Goal: Task Accomplishment & Management: Use online tool/utility

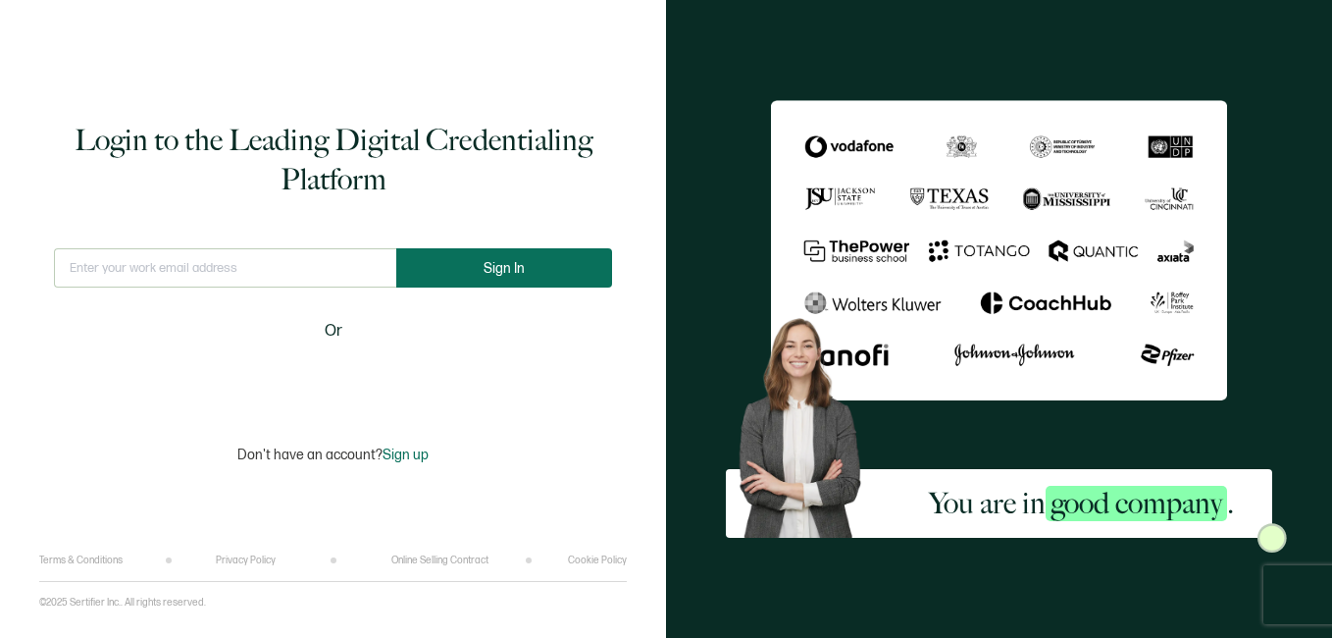
click at [494, 261] on span "Sign In" at bounding box center [504, 268] width 41 height 15
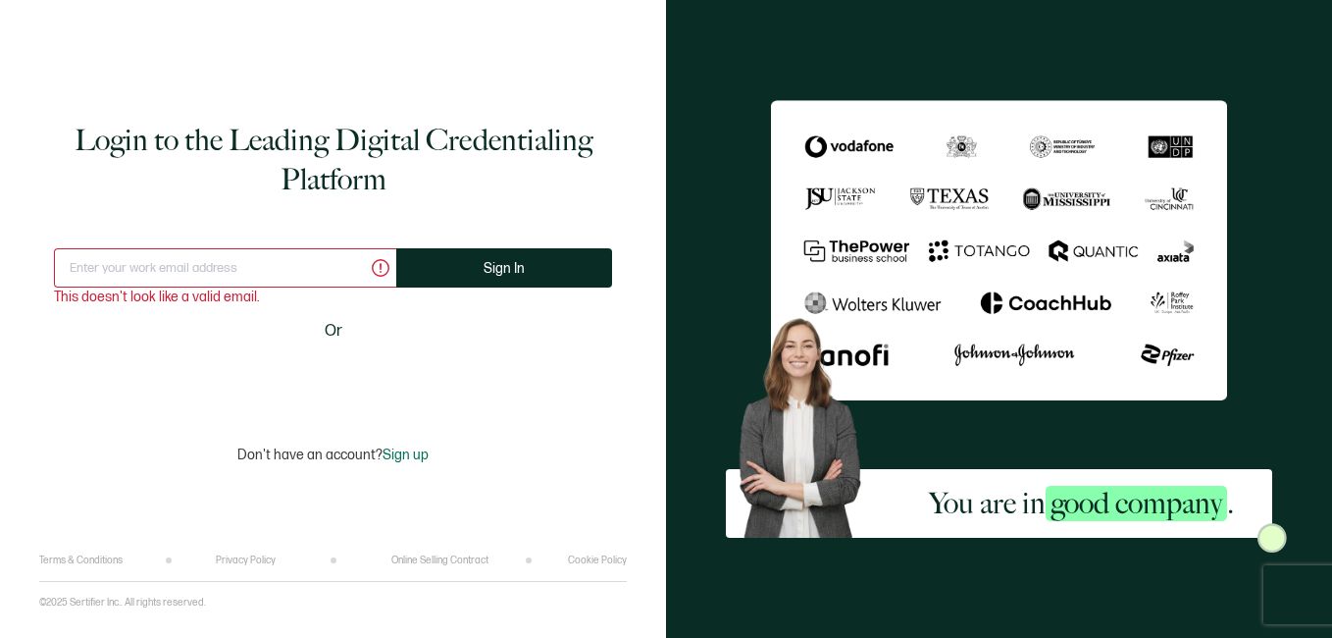
click at [284, 272] on input "text" at bounding box center [225, 267] width 342 height 39
type input "[EMAIL_ADDRESS][DOMAIN_NAME]"
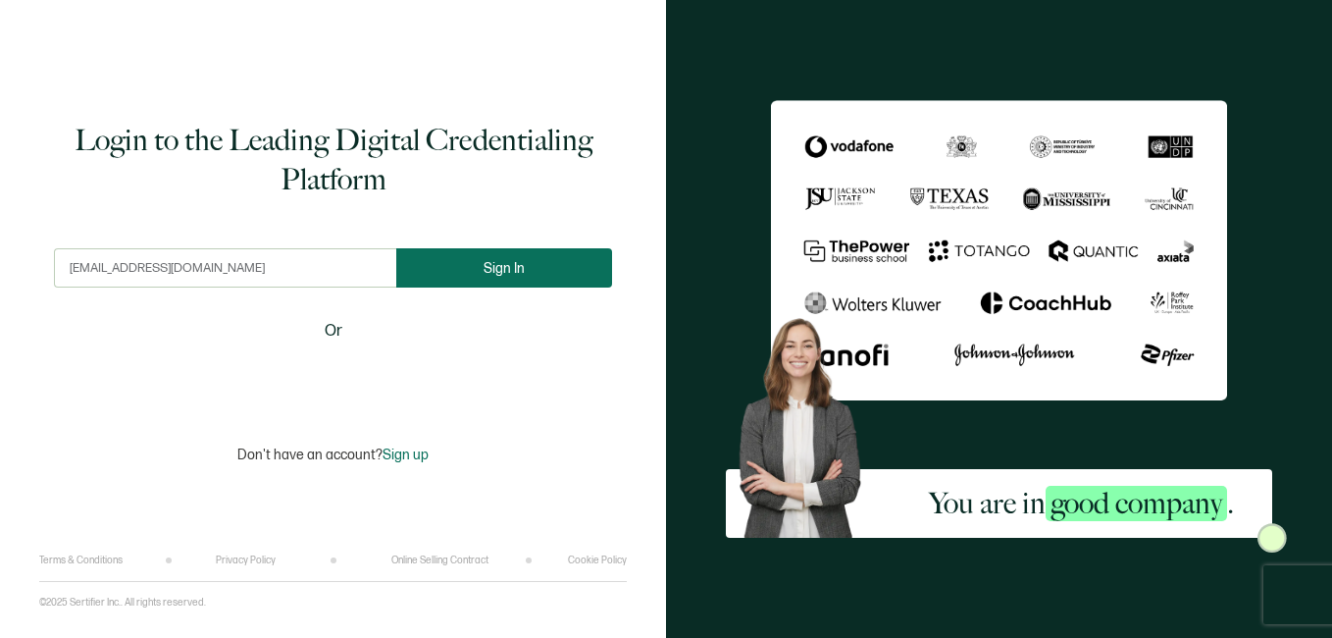
click at [493, 276] on span "Sign In" at bounding box center [504, 268] width 41 height 15
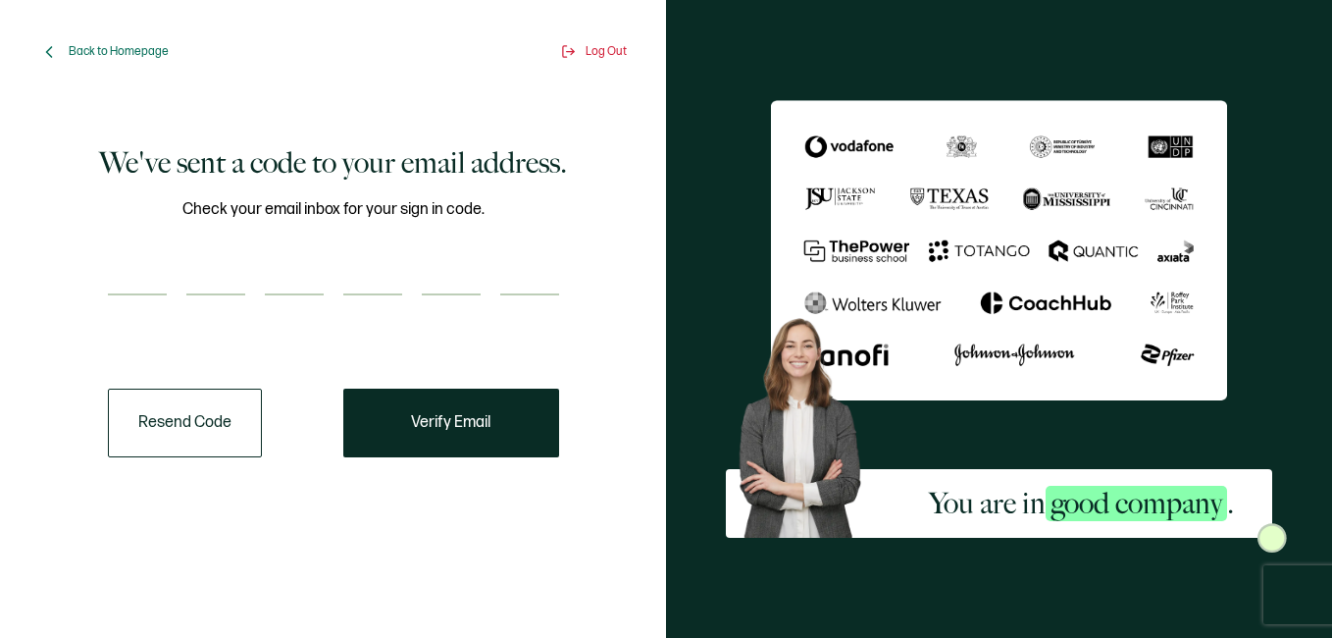
click at [113, 277] on input "number" at bounding box center [137, 275] width 59 height 39
paste input "5"
type input "5"
type input "6"
type input "2"
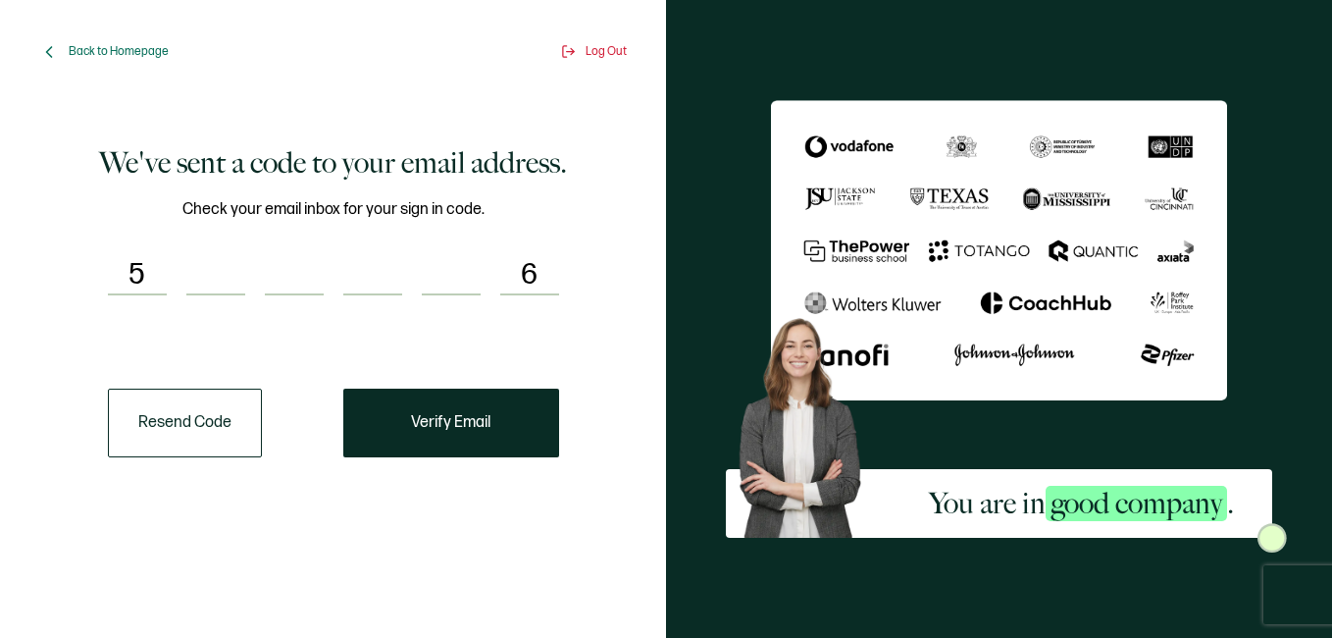
type input "0"
type input "3"
type input "4"
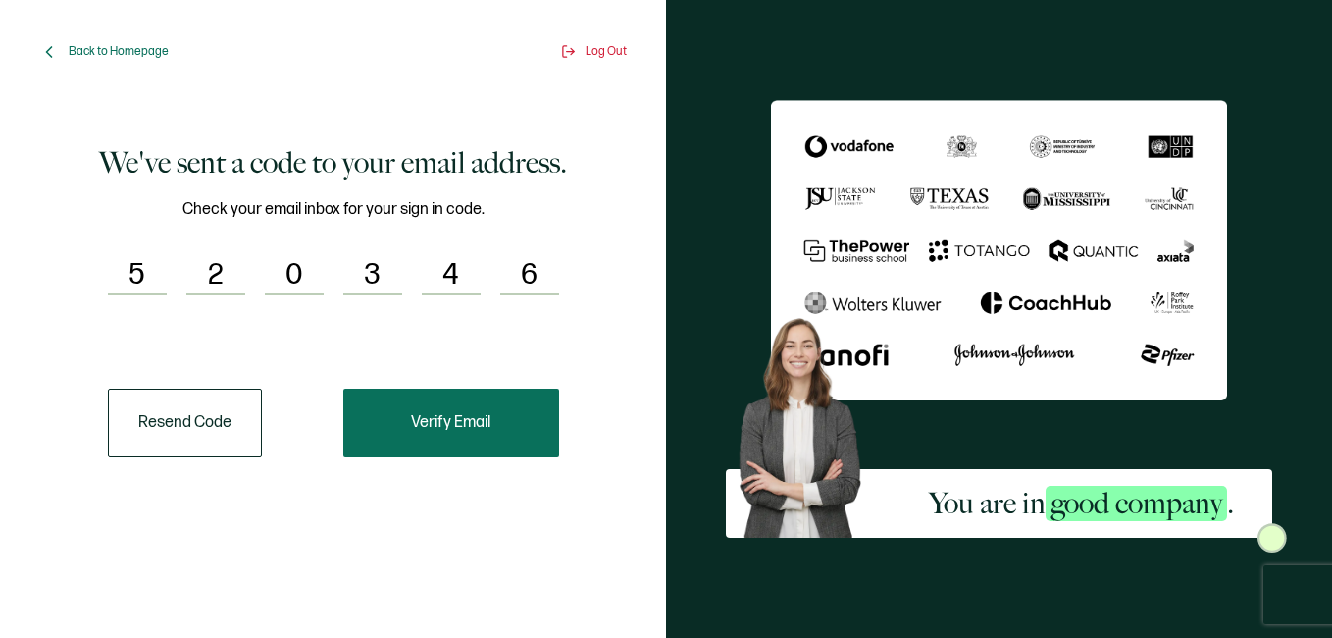
click at [473, 426] on span "Verify Email" at bounding box center [450, 423] width 79 height 16
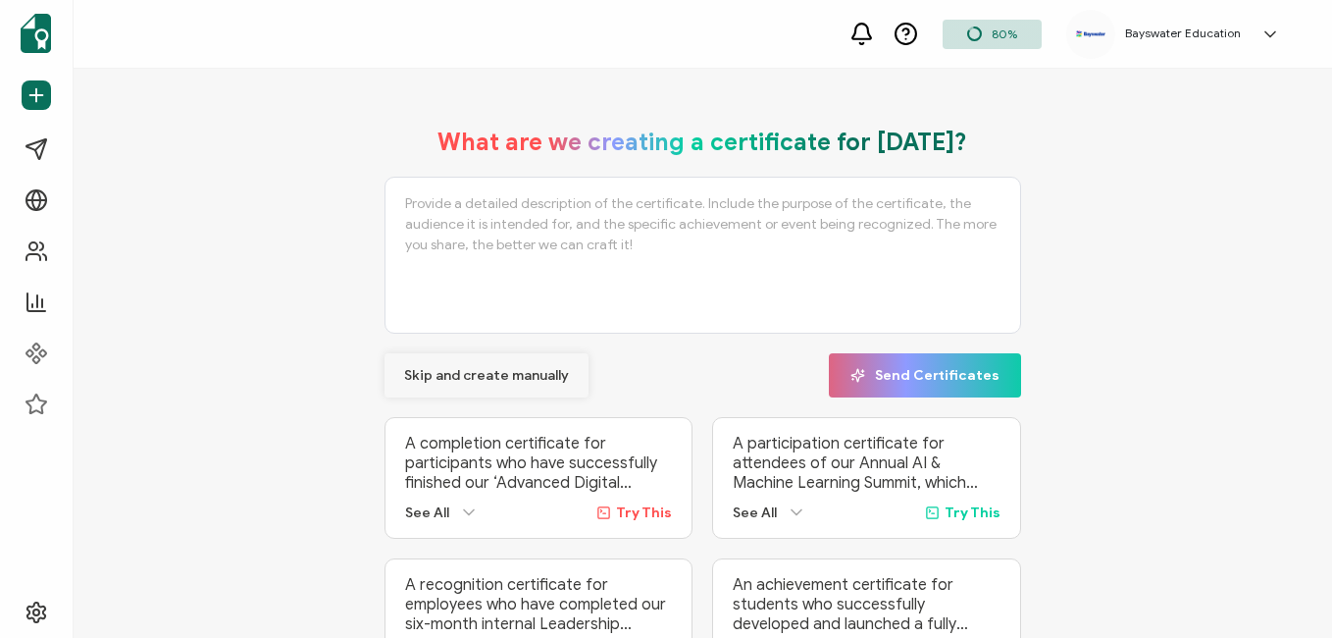
click at [529, 379] on span "Skip and create manually" at bounding box center [486, 376] width 165 height 14
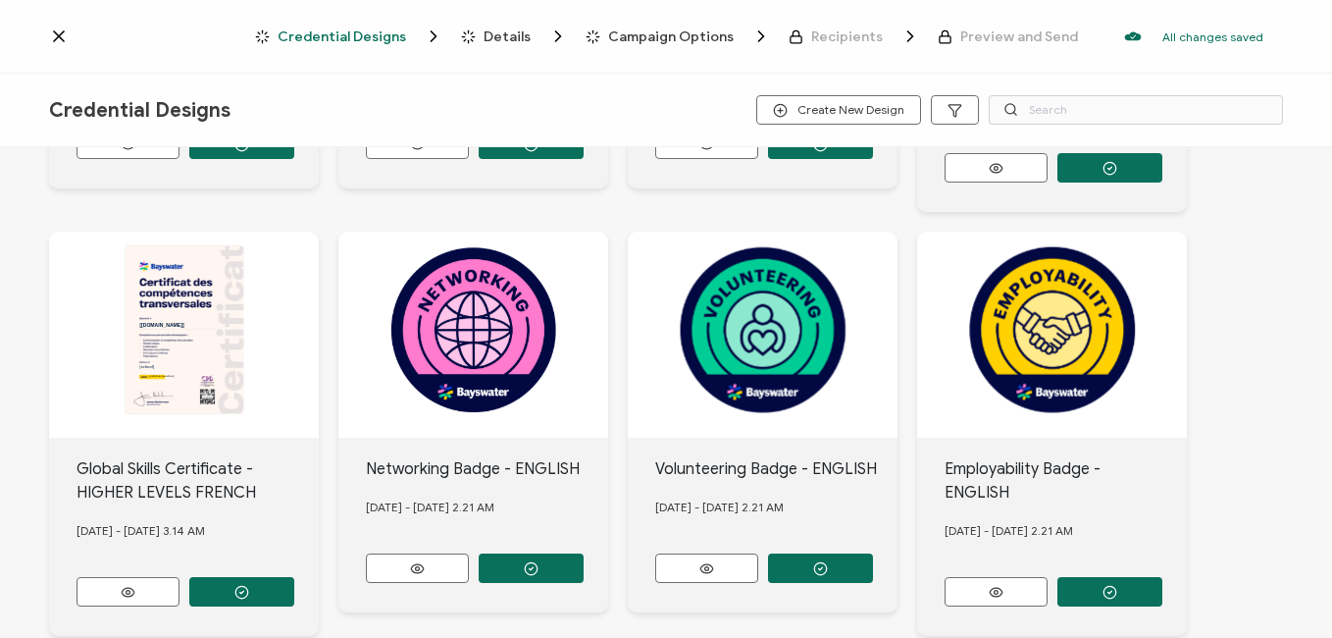
scroll to position [392, 0]
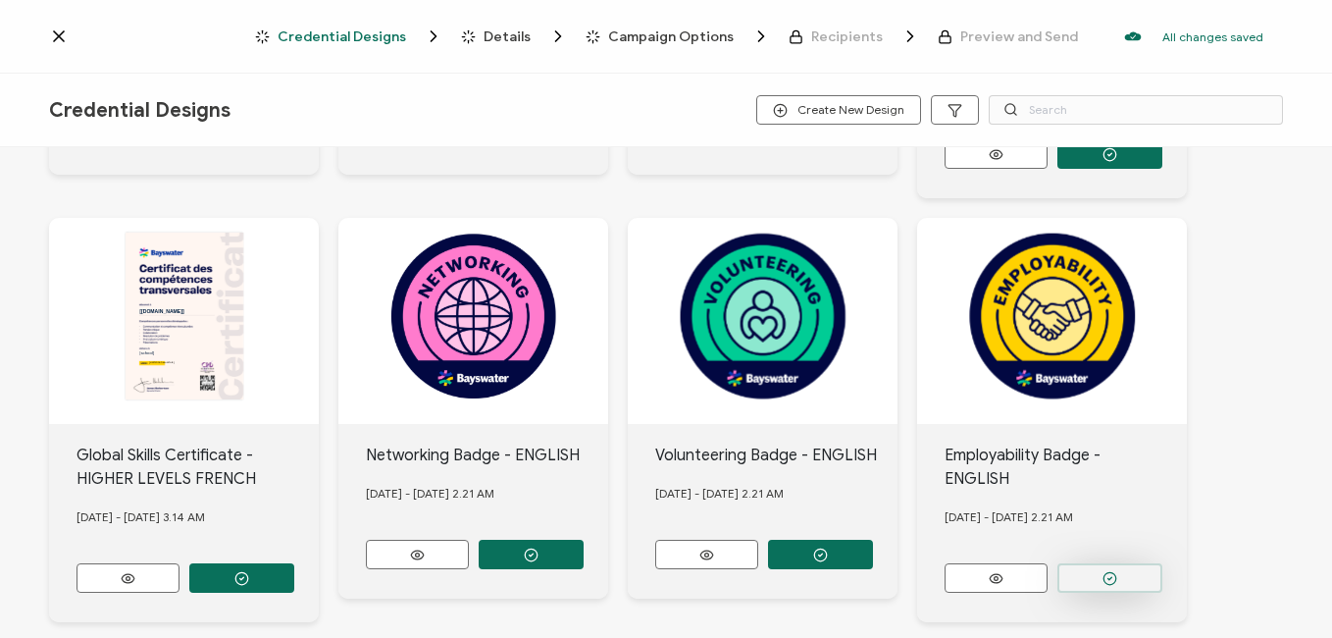
click at [1116, 563] on button "button" at bounding box center [1110, 577] width 105 height 29
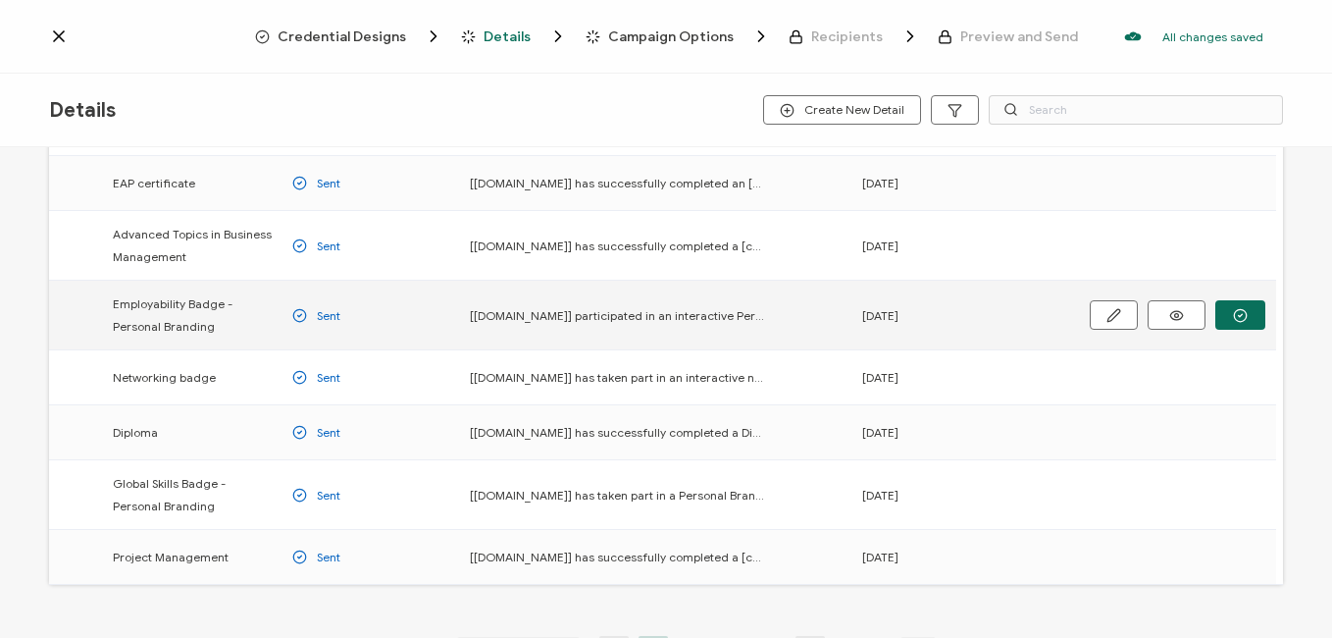
scroll to position [294, 0]
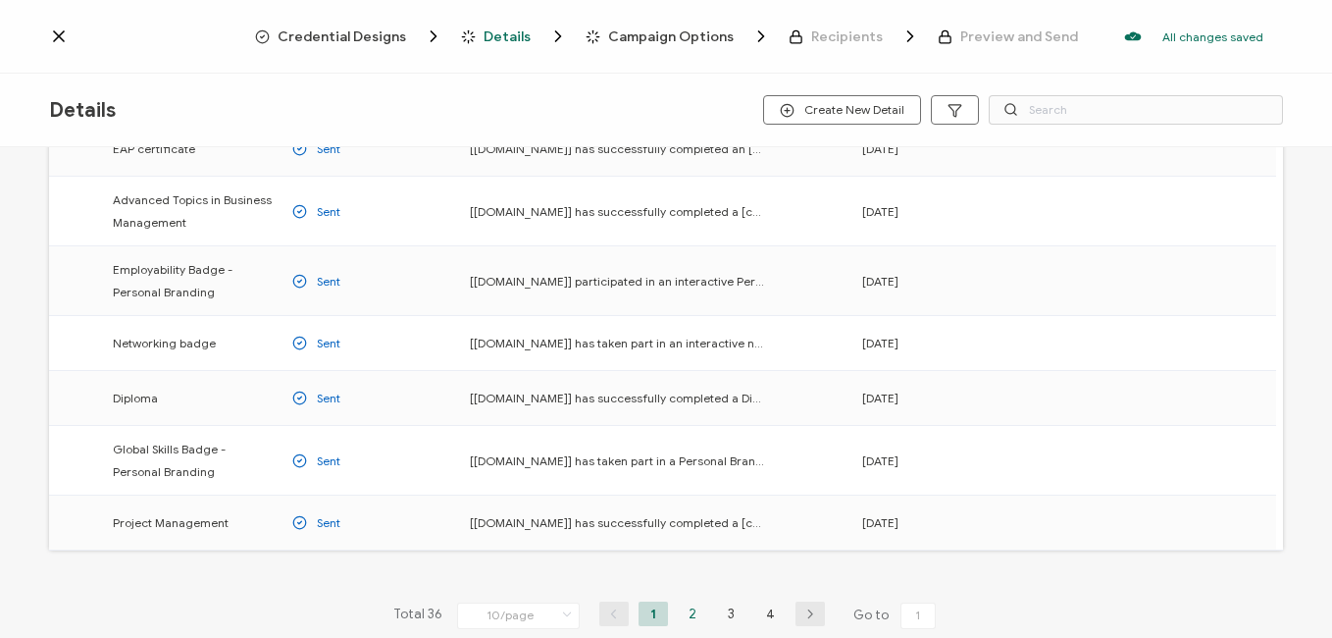
click at [683, 612] on li "2" at bounding box center [692, 613] width 29 height 25
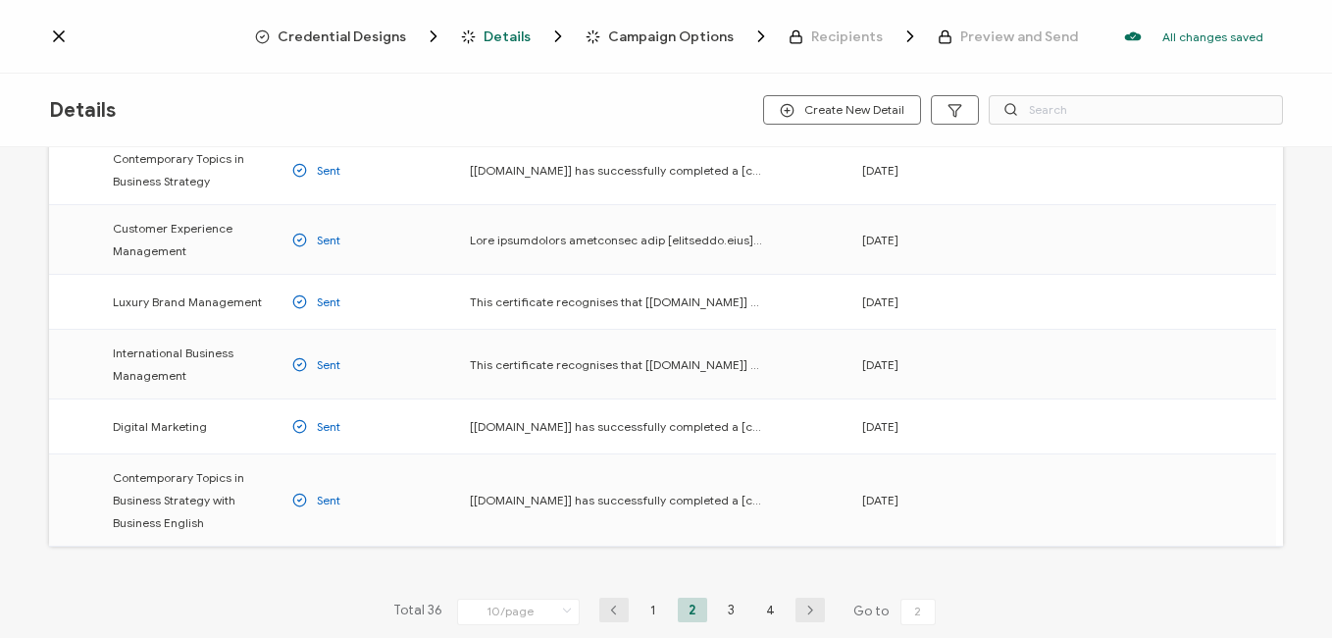
scroll to position [392, 0]
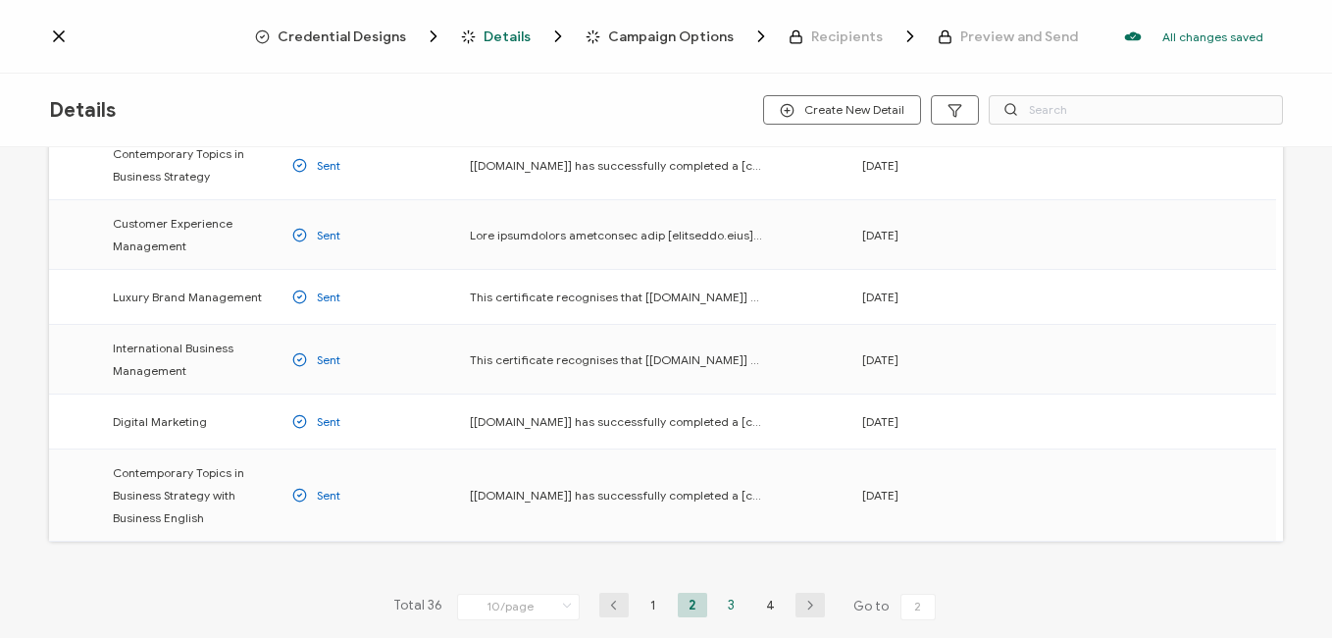
click at [723, 609] on li "3" at bounding box center [731, 605] width 29 height 25
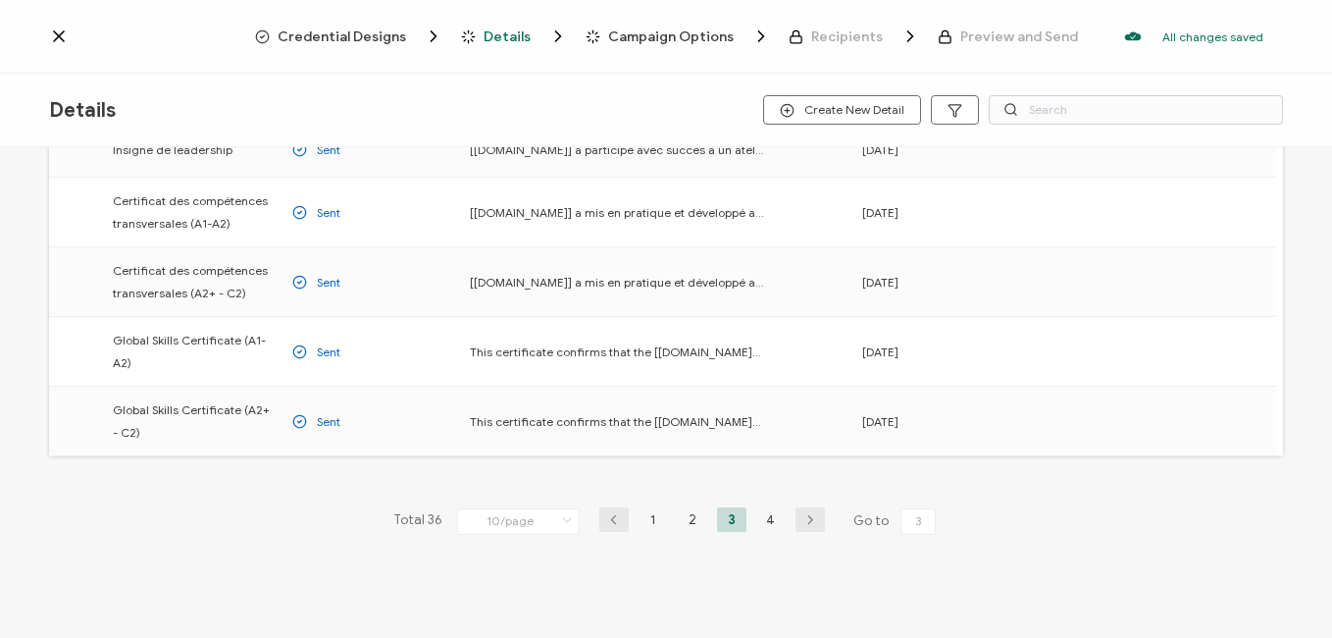
scroll to position [405, 0]
click at [776, 516] on li "4" at bounding box center [770, 517] width 29 height 25
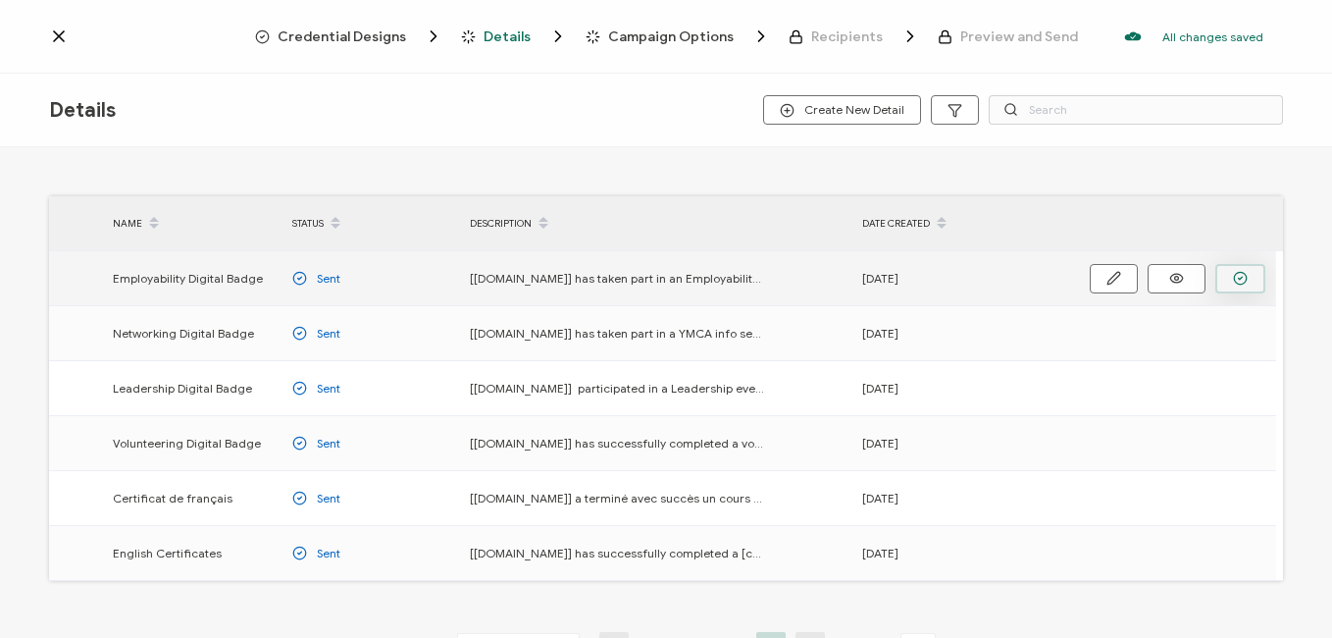
click at [1234, 276] on icon "button" at bounding box center [1240, 278] width 15 height 15
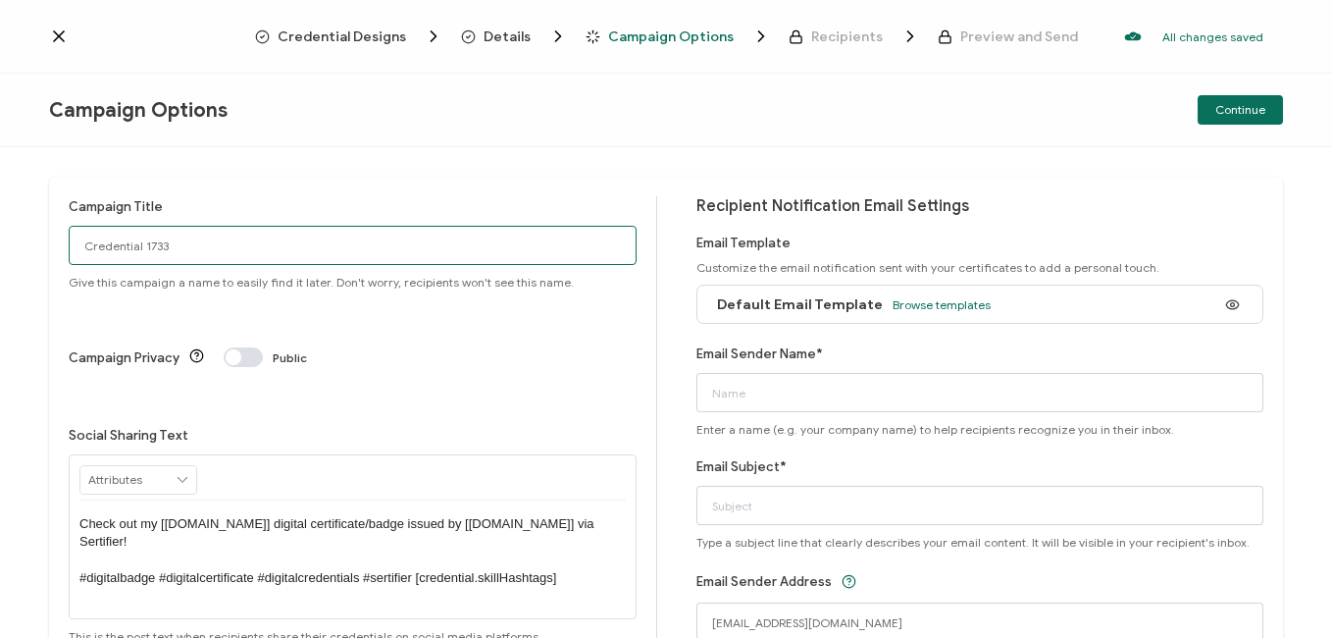
drag, startPoint x: 234, startPoint y: 237, endPoint x: -4, endPoint y: 239, distance: 237.4
click at [0, 239] on html "Credential Designs Details Campaign Options Recipients Preview and Send All cha…" at bounding box center [666, 319] width 1332 height 638
type input "B"
type input "Toronto Employability [DATE]"
click at [955, 303] on span "Browse templates" at bounding box center [942, 304] width 98 height 15
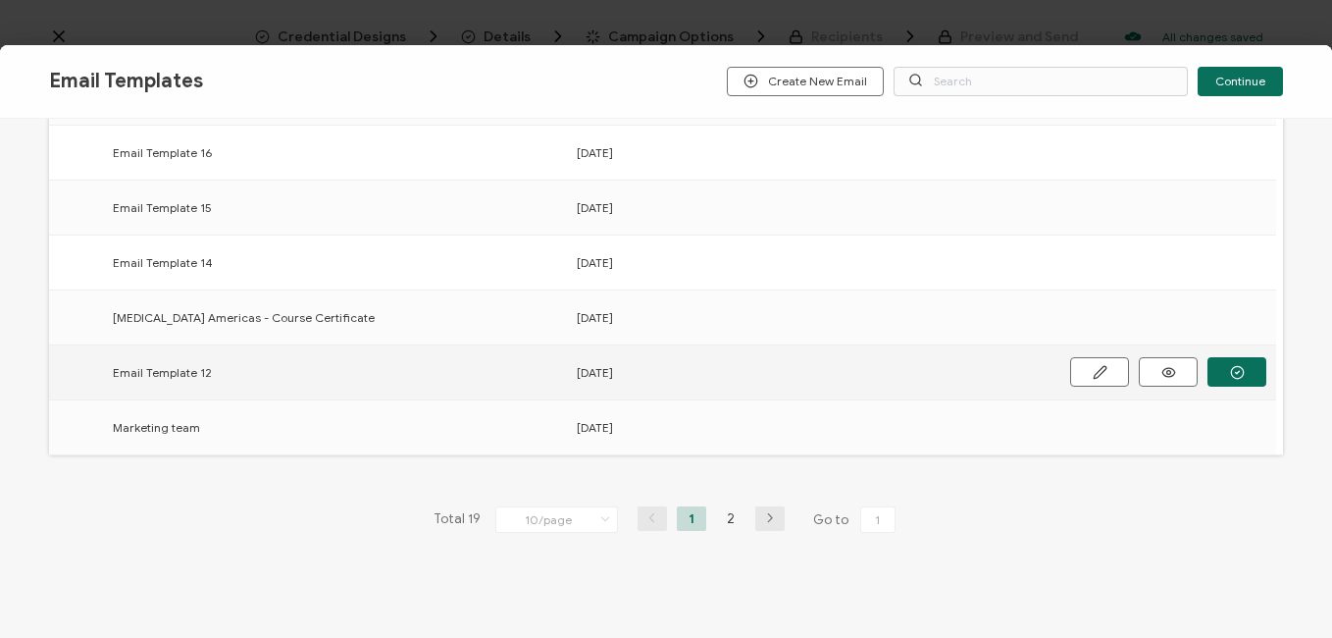
scroll to position [388, 0]
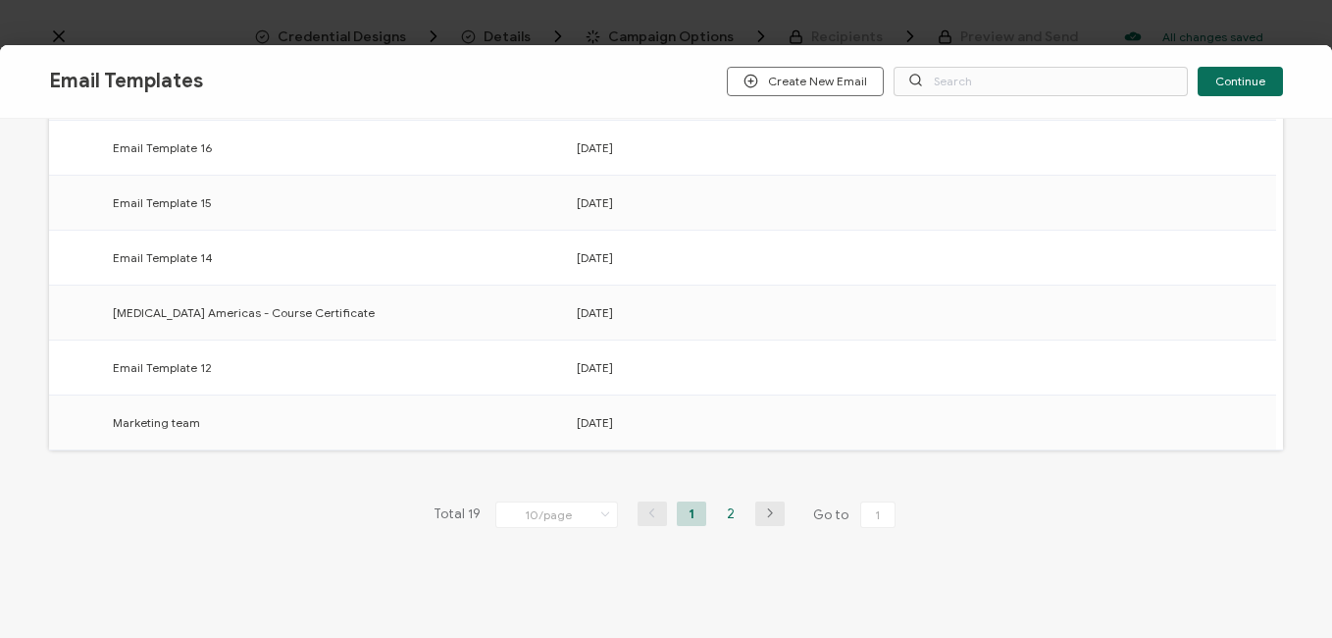
click at [733, 514] on li "2" at bounding box center [730, 513] width 29 height 25
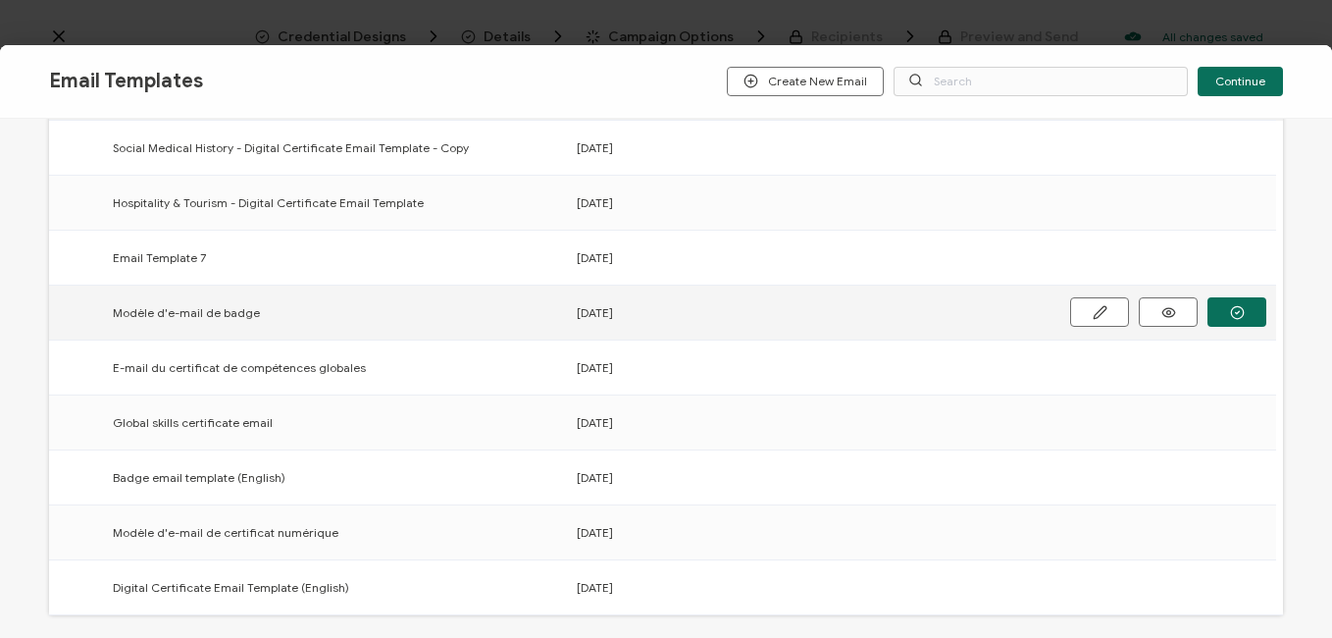
scroll to position [196, 0]
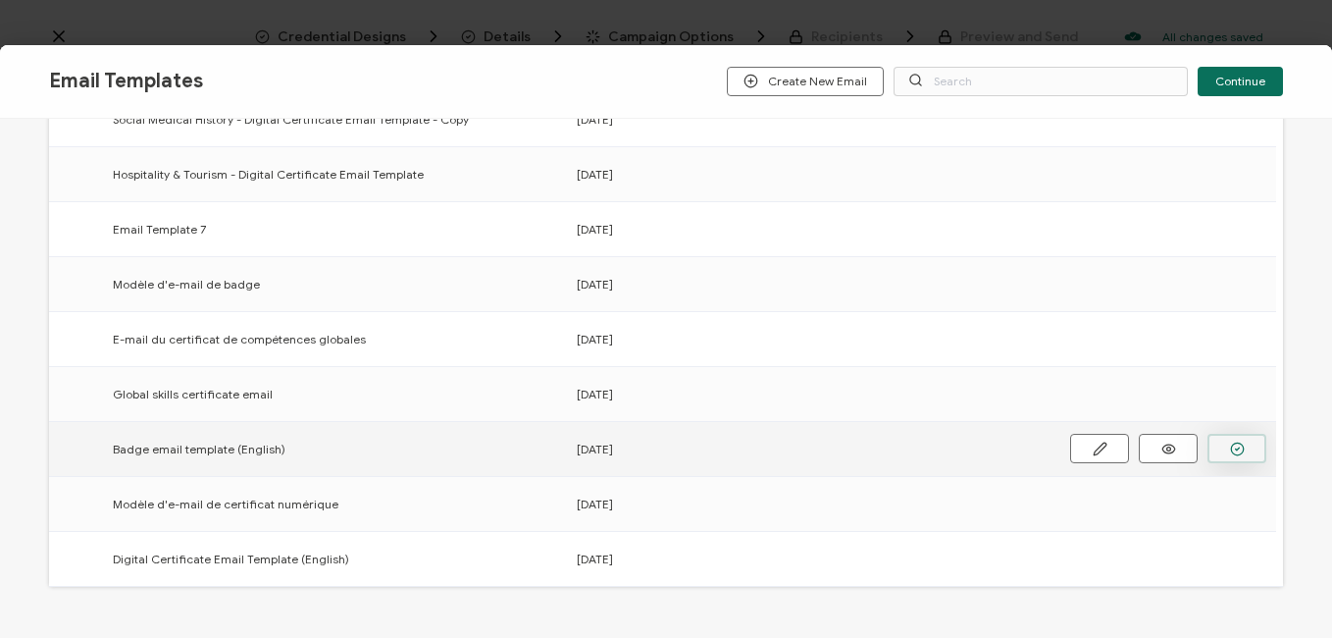
click at [1230, 452] on icon "button" at bounding box center [1237, 448] width 15 height 15
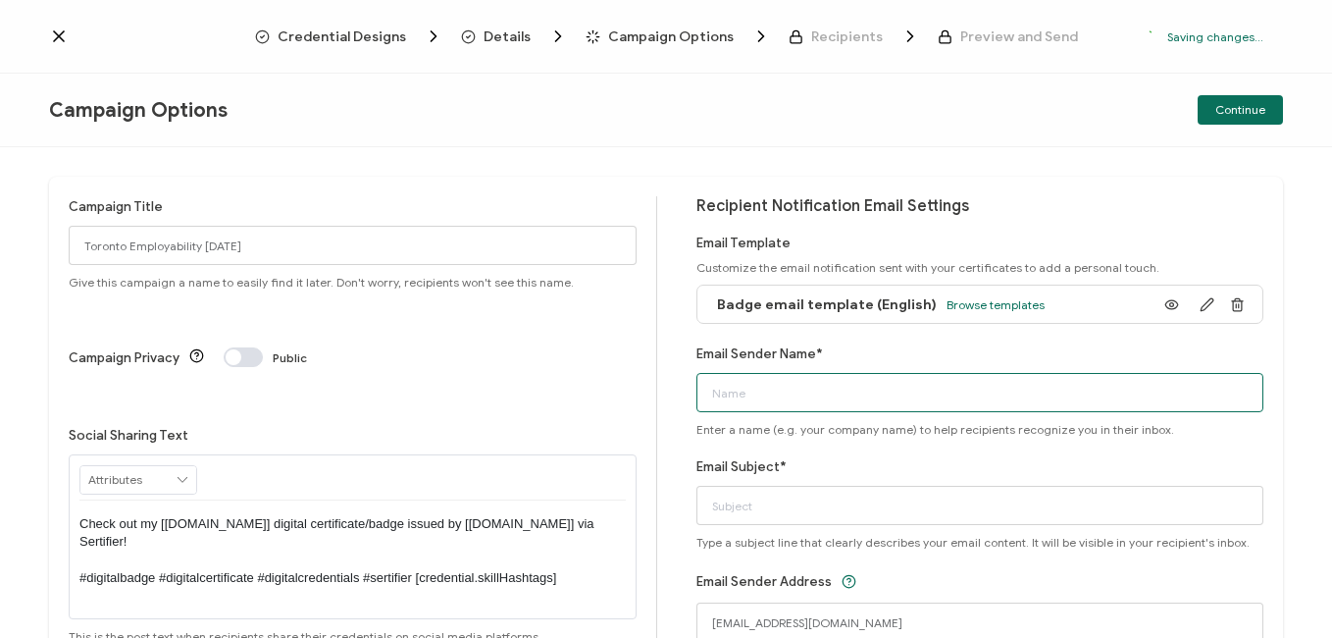
click at [833, 396] on input "Email Sender Name*" at bounding box center [981, 392] width 568 height 39
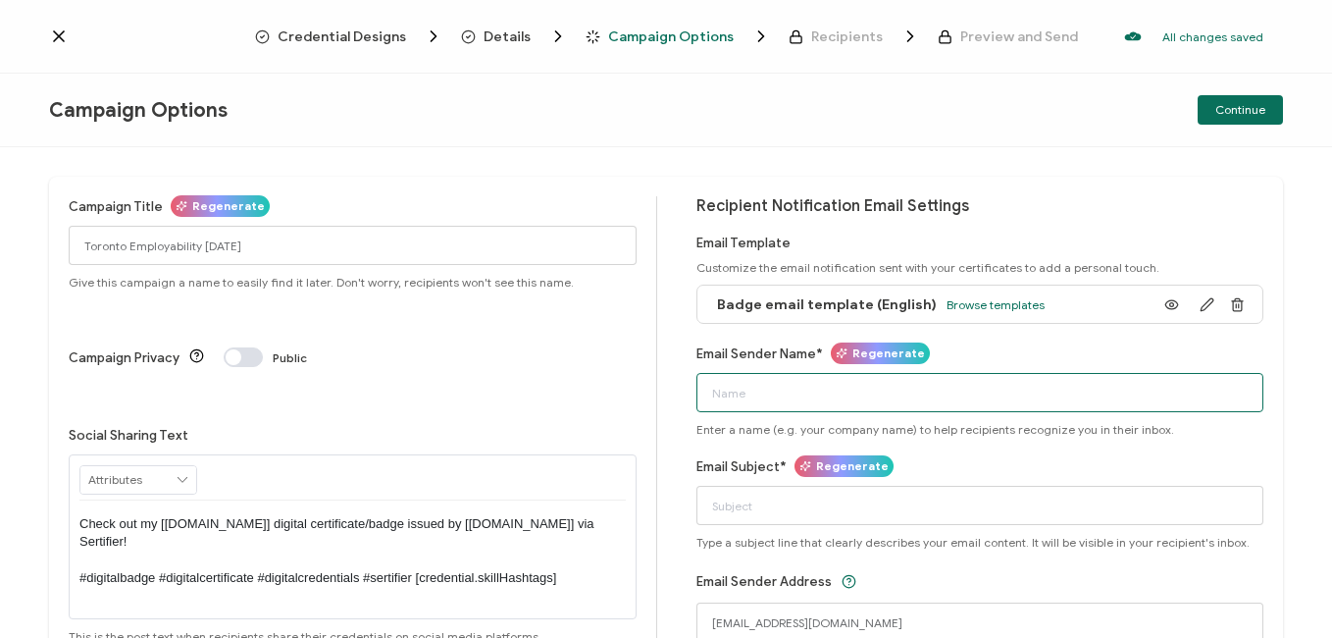
click at [833, 396] on input "Email Sender Name*" at bounding box center [981, 392] width 568 height 39
type input "Bayswater [GEOGRAPHIC_DATA]"
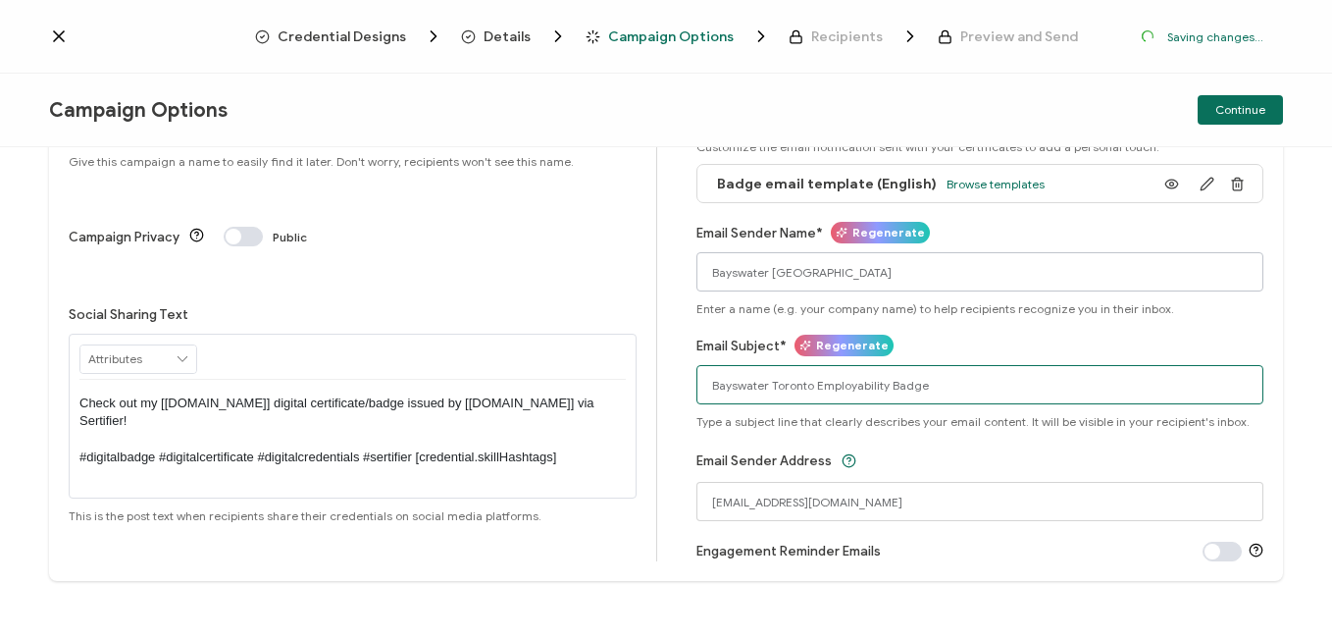
scroll to position [132, 0]
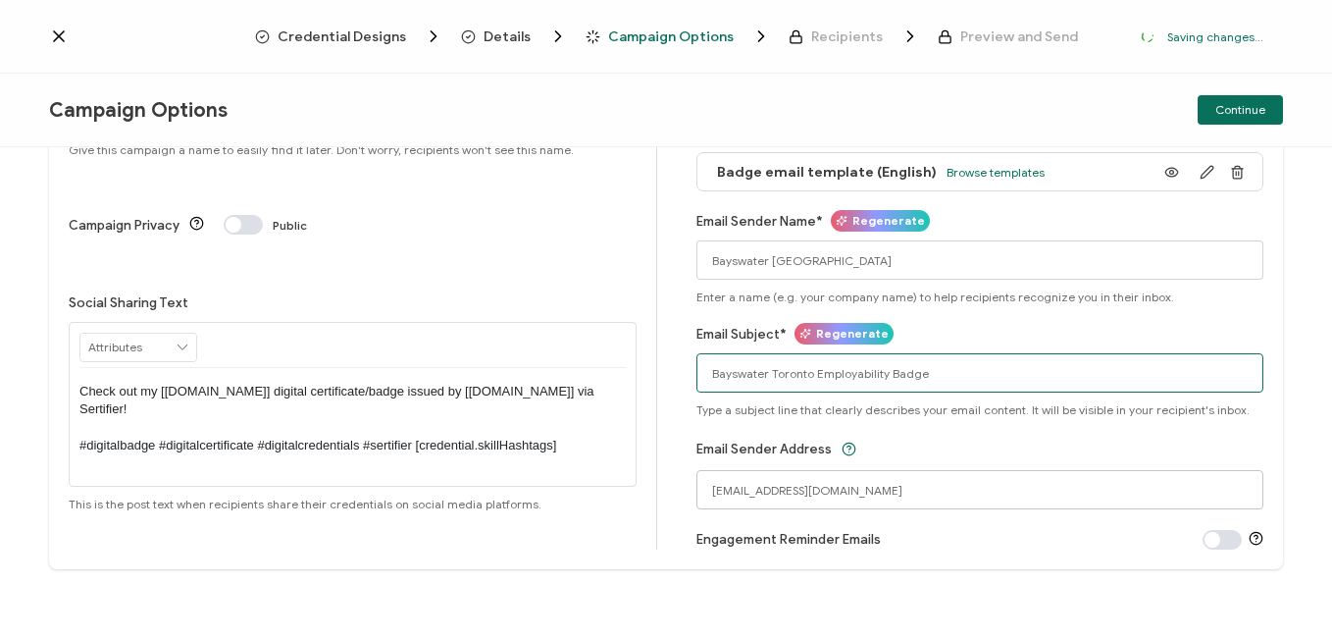
type input "Bayswater Toronto Employability Badge"
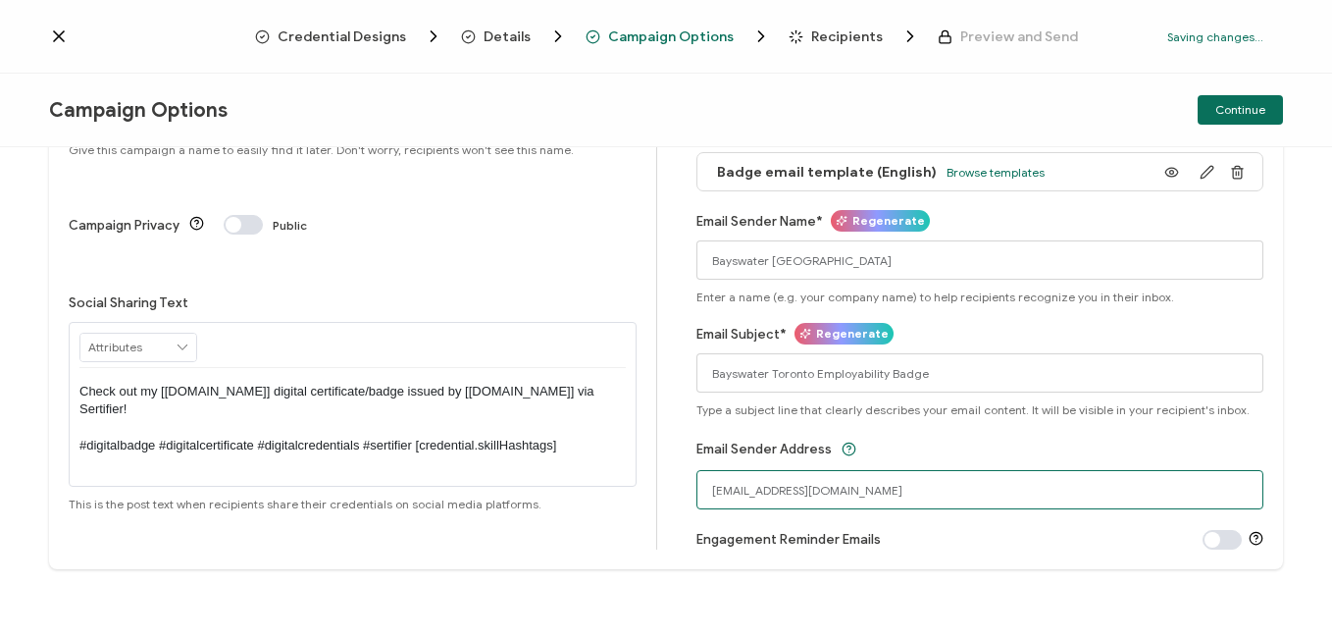
click at [801, 481] on input "[EMAIL_ADDRESS][DOMAIN_NAME]" at bounding box center [981, 489] width 568 height 39
drag, startPoint x: 970, startPoint y: 495, endPoint x: 324, endPoint y: 485, distance: 646.6
click at [327, 485] on div "Campaign Title Regenerate Toronto Employability [DATE] Give this campaign a nam…" at bounding box center [666, 306] width 1234 height 525
type input "[EMAIL_ADDRESS][DOMAIN_NAME]"
click at [1260, 119] on button "Continue" at bounding box center [1240, 109] width 85 height 29
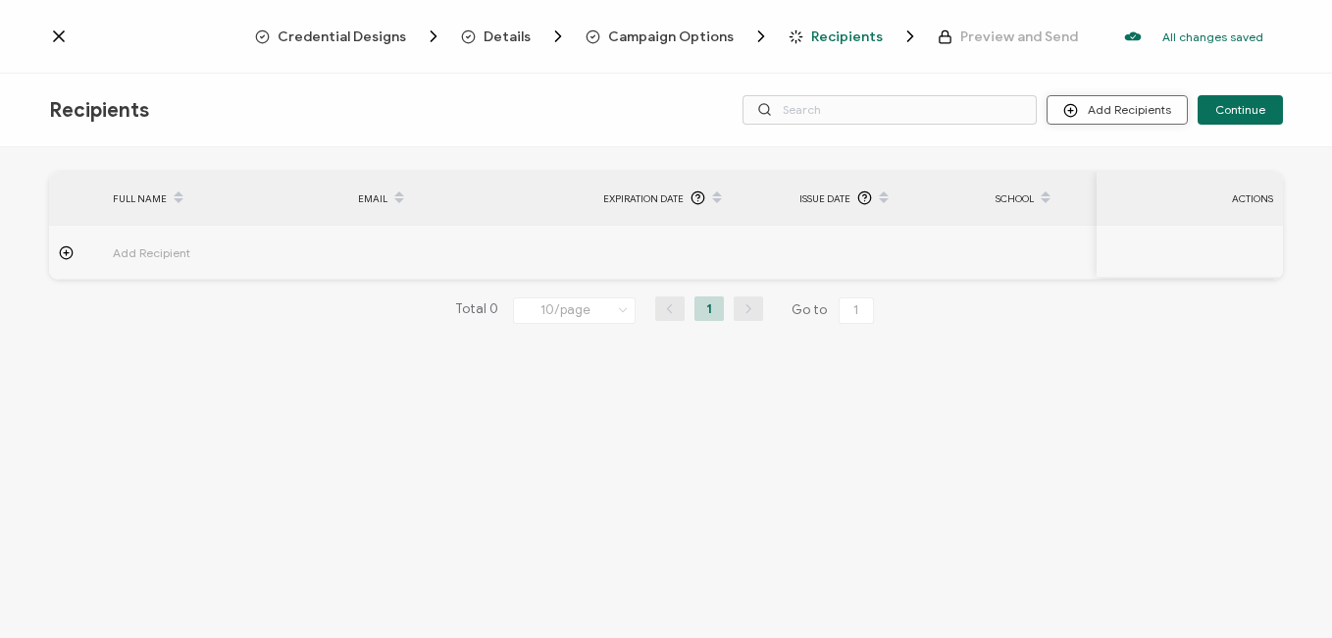
click at [1113, 114] on button "Add Recipients" at bounding box center [1117, 109] width 141 height 29
click at [1117, 155] on span "Upload Recipients" at bounding box center [1142, 162] width 99 height 15
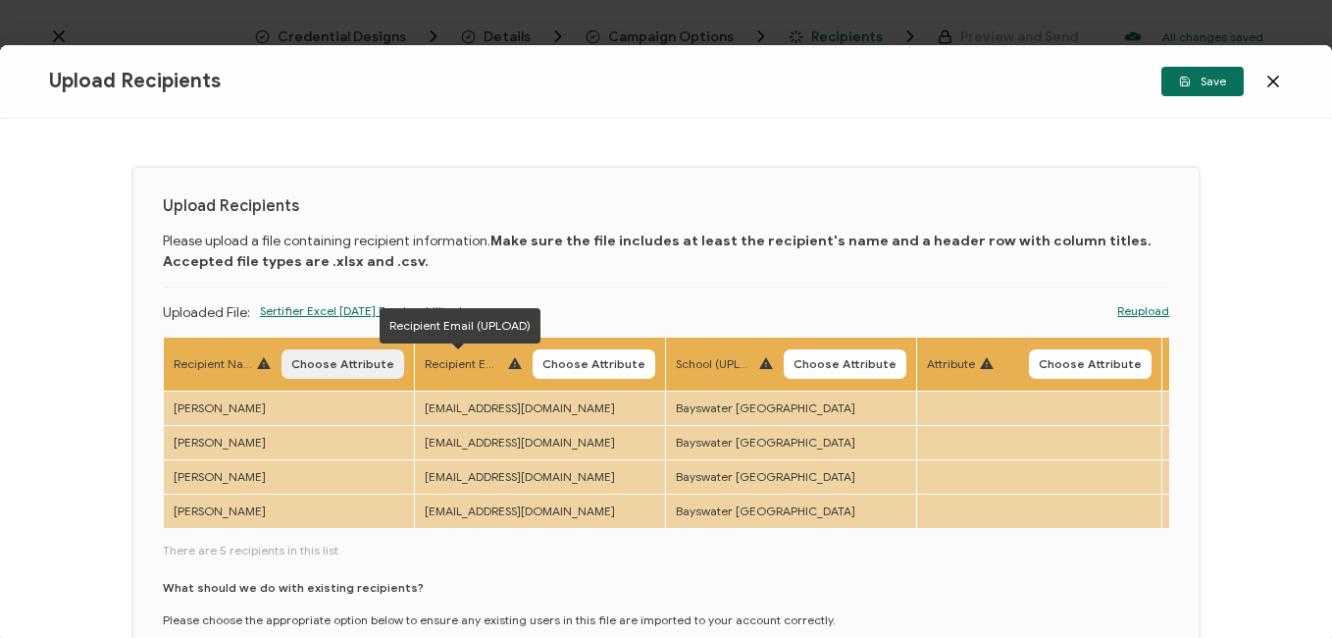
click at [352, 359] on span "Choose Attribute" at bounding box center [342, 364] width 103 height 12
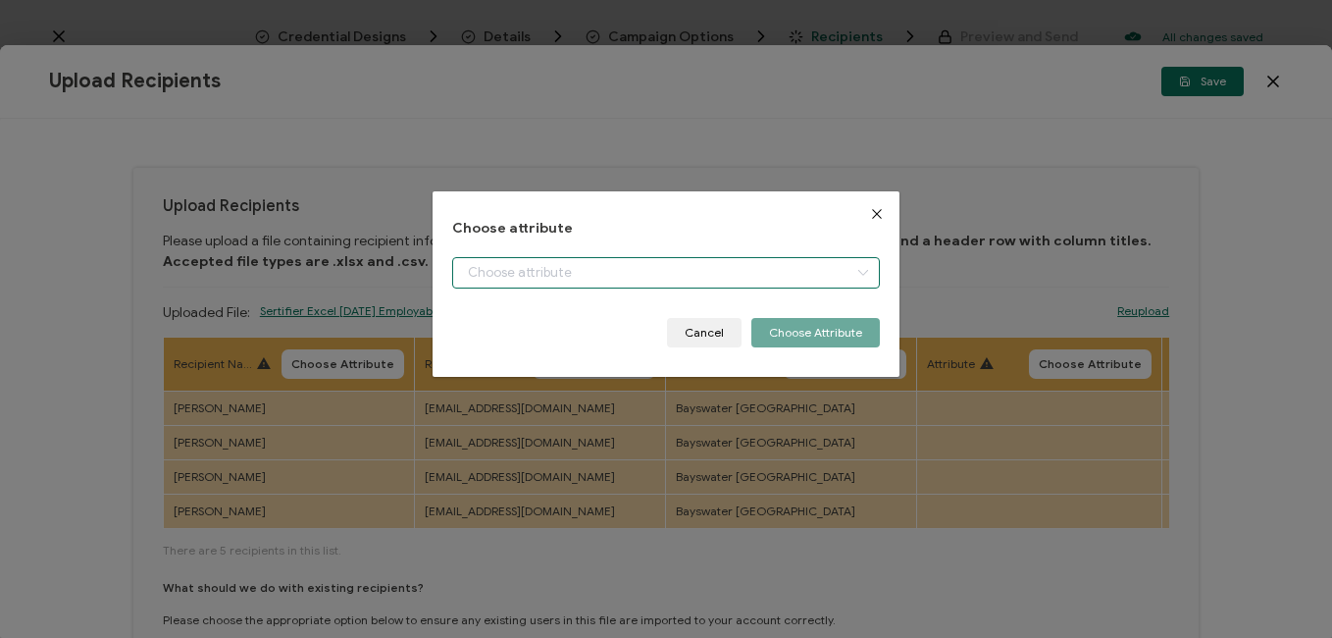
click at [519, 279] on input "dialog" at bounding box center [665, 272] width 427 height 31
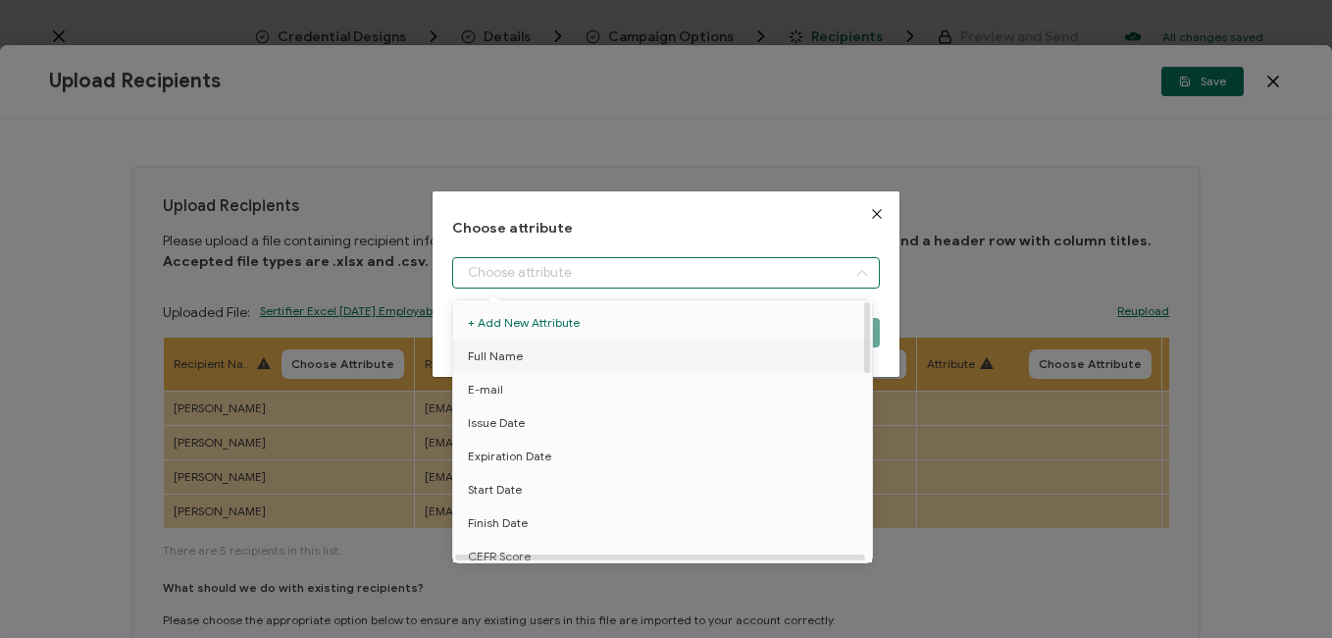
click at [501, 351] on span "Full Name" at bounding box center [495, 355] width 55 height 33
type input "Full Name"
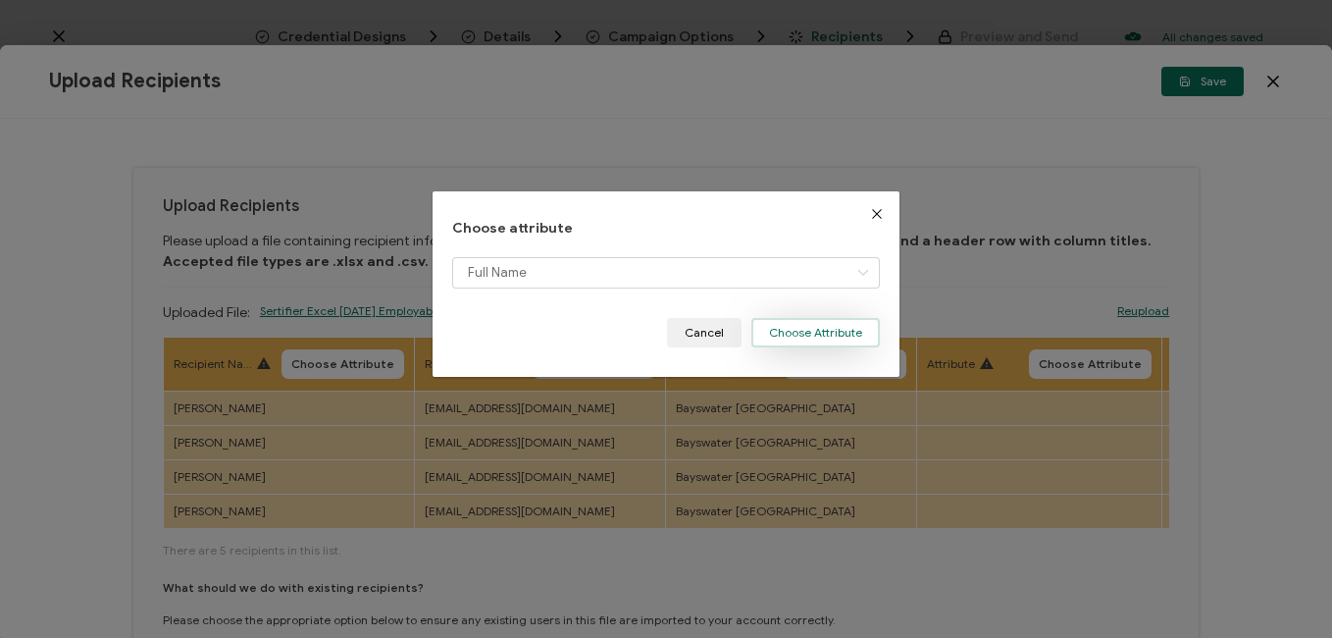
click at [812, 339] on button "Choose Attribute" at bounding box center [816, 332] width 129 height 29
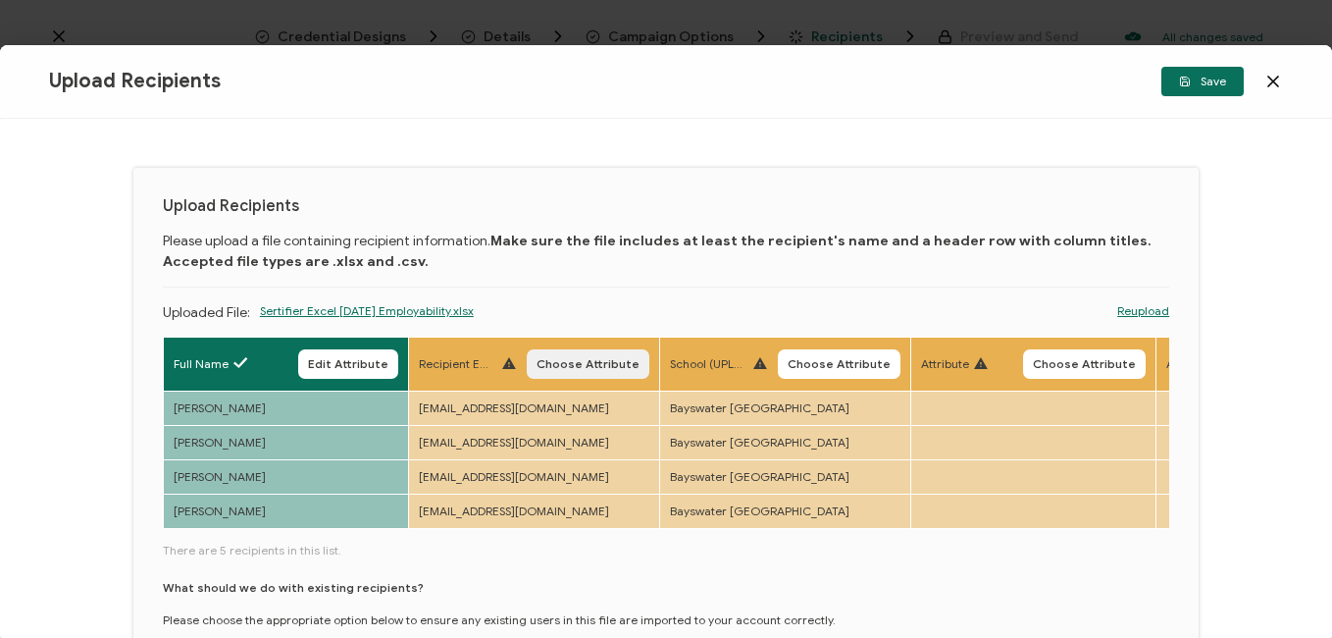
click at [592, 353] on button "Choose Attribute" at bounding box center [588, 363] width 123 height 29
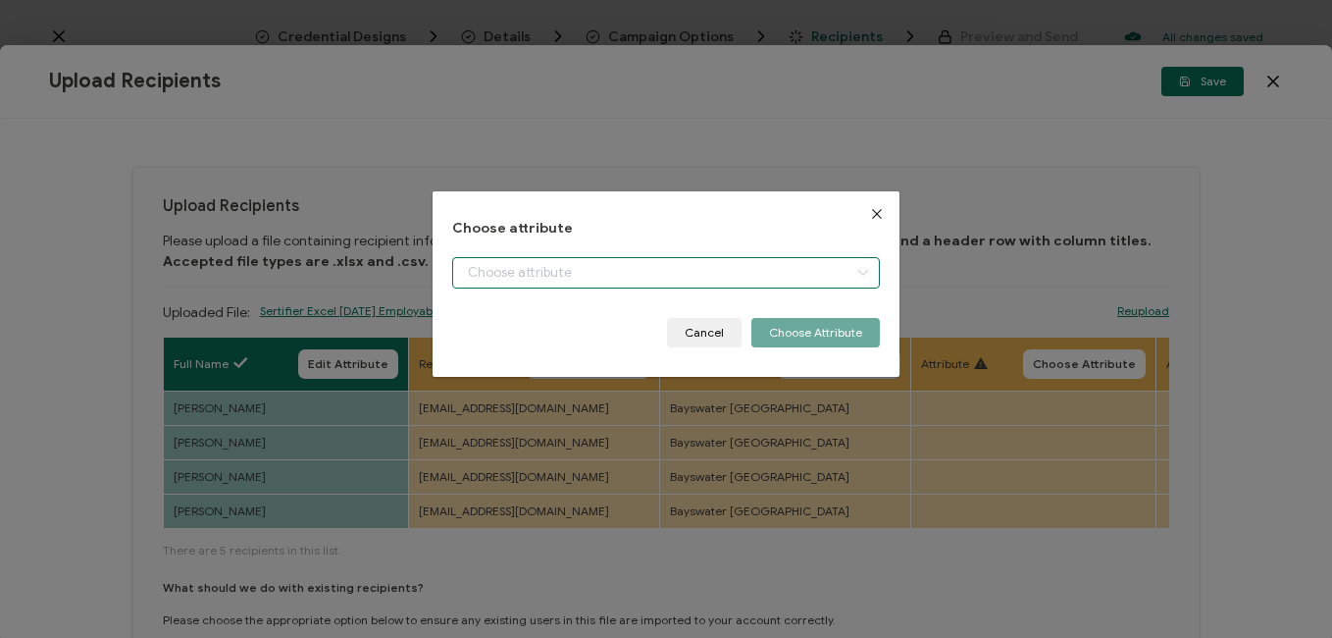
click at [728, 269] on input "dialog" at bounding box center [665, 272] width 427 height 31
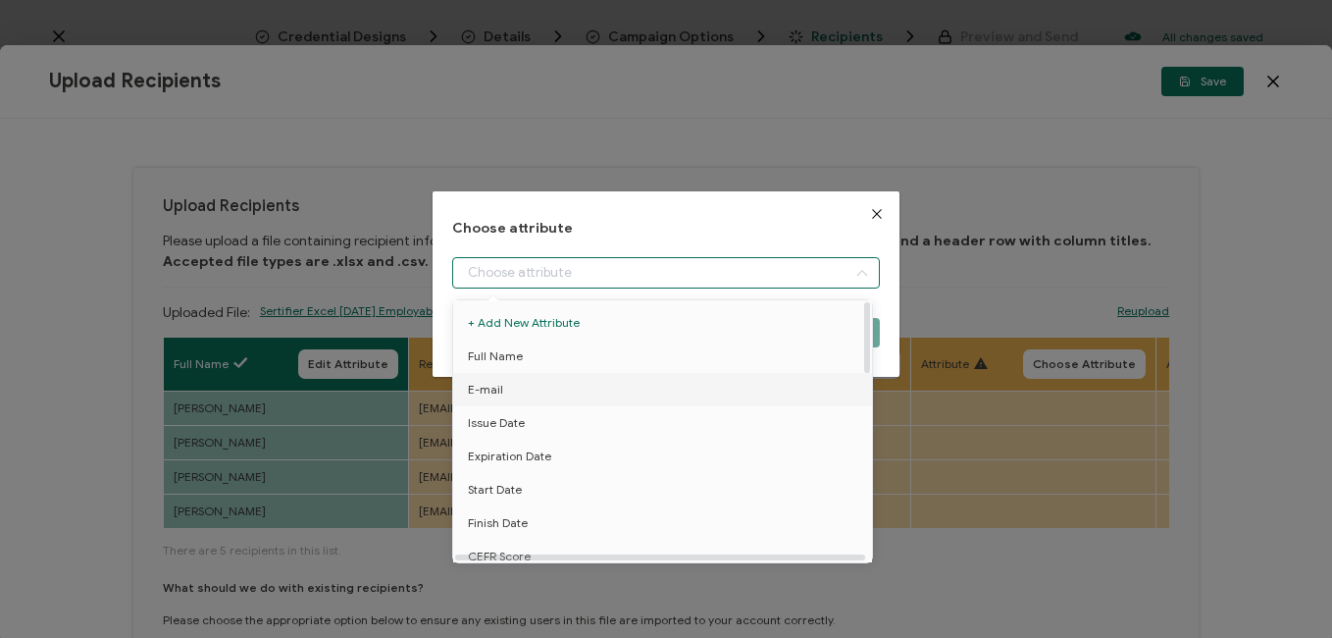
click at [505, 389] on li "E-mail" at bounding box center [666, 389] width 436 height 33
type input "E-mail"
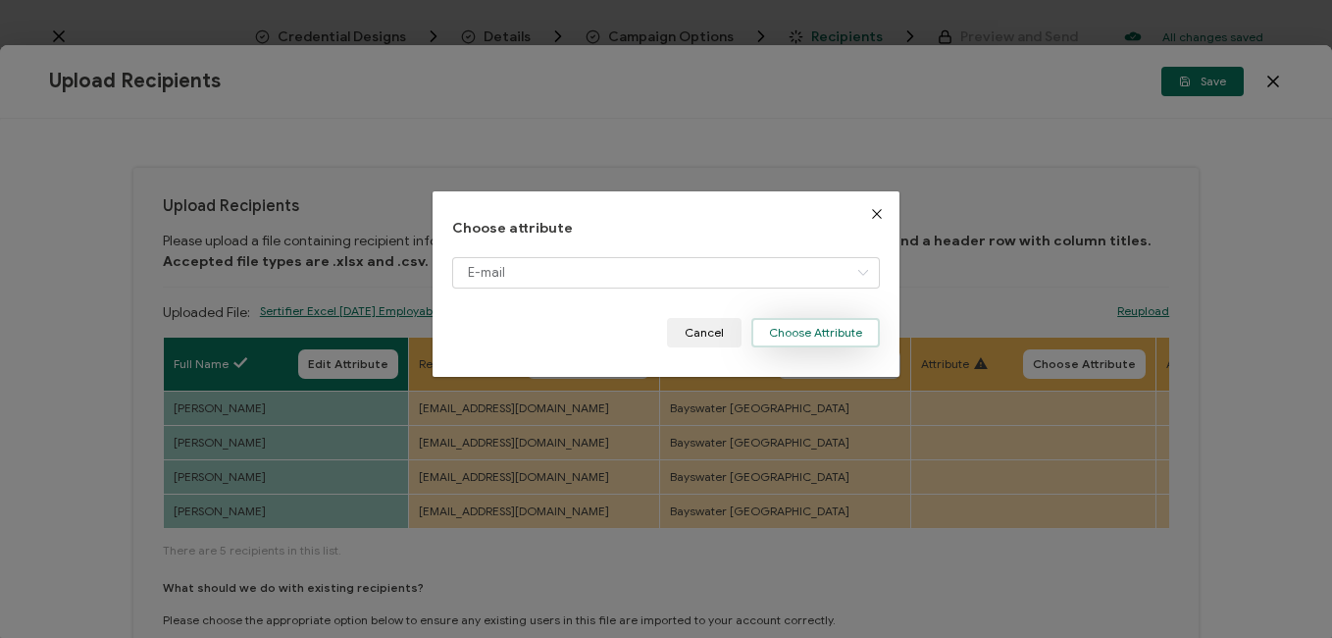
click at [819, 333] on button "Choose Attribute" at bounding box center [816, 332] width 129 height 29
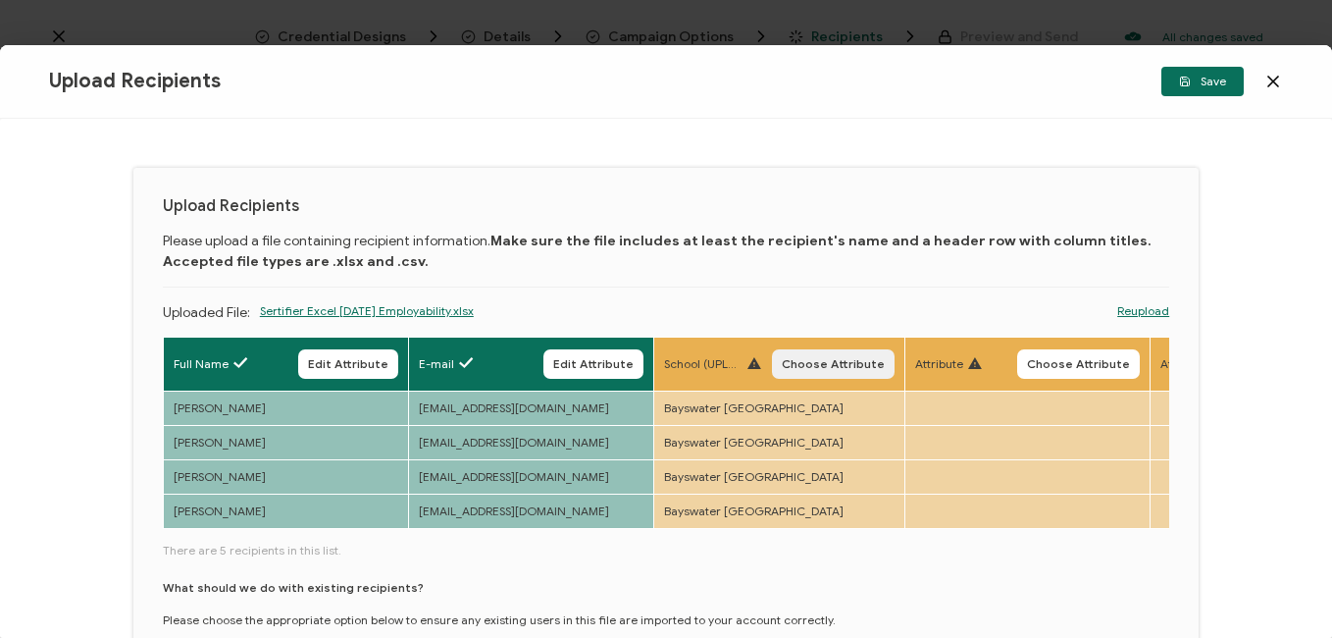
click at [846, 365] on span "Choose Attribute" at bounding box center [833, 364] width 103 height 12
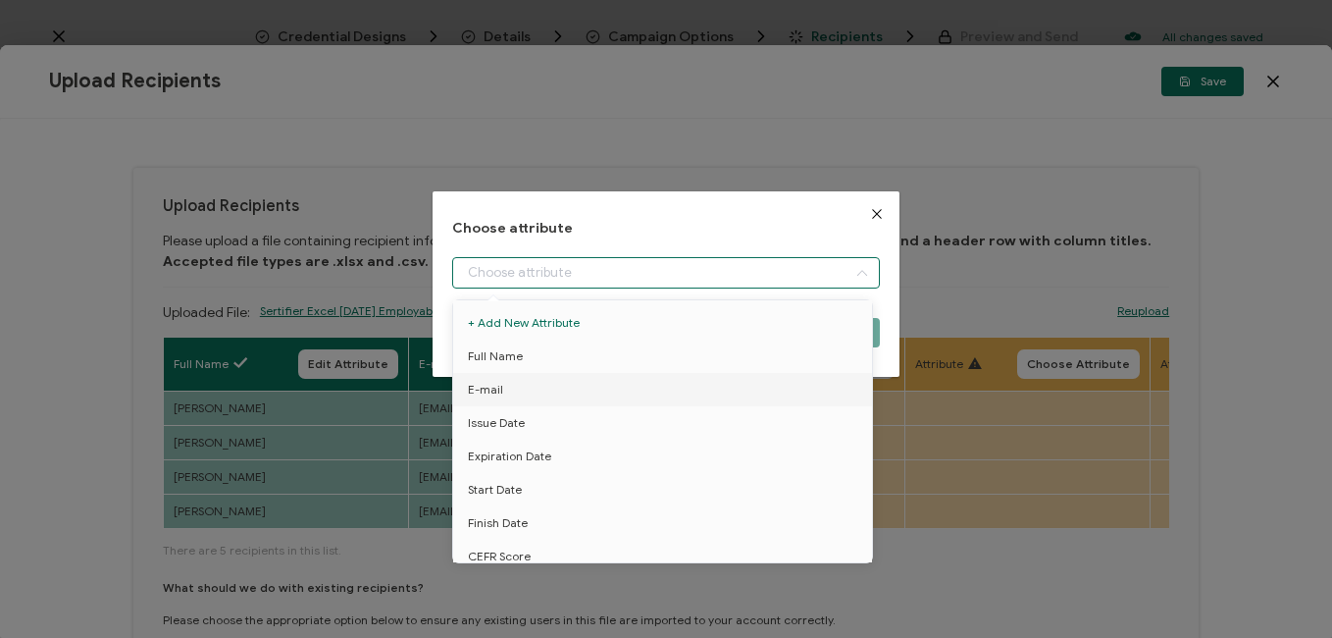
click at [647, 284] on input "dialog" at bounding box center [665, 272] width 427 height 31
click at [512, 420] on li "School" at bounding box center [666, 426] width 436 height 33
type input "School"
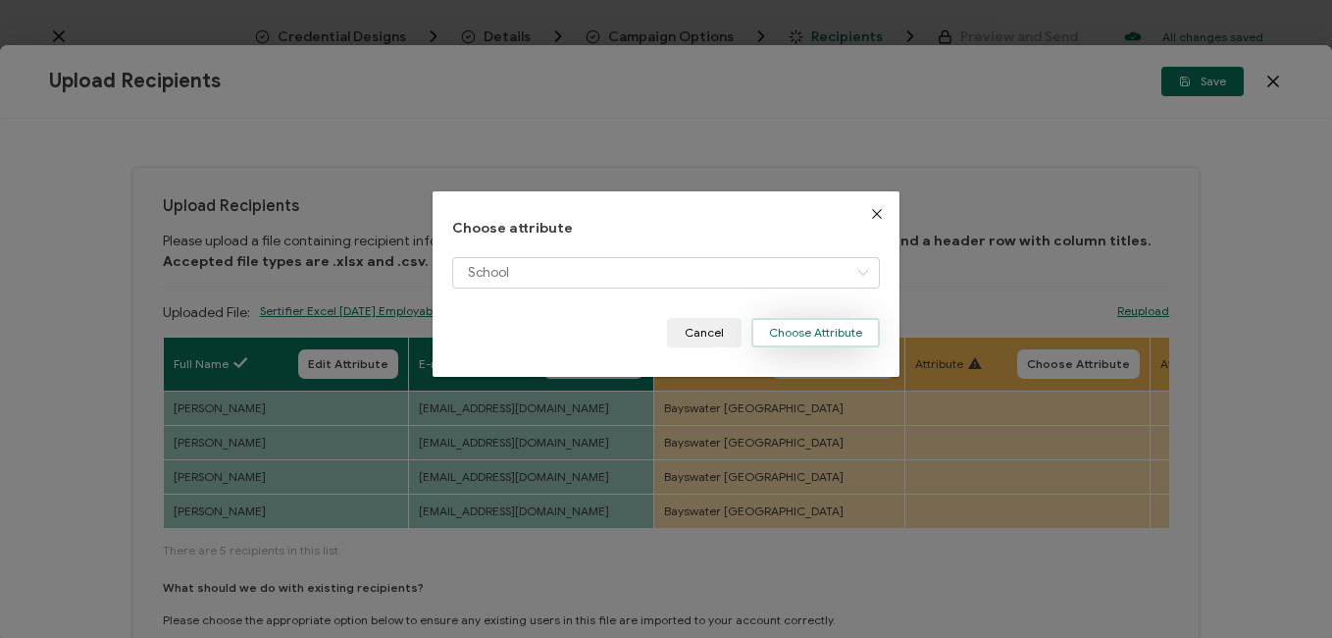
click at [855, 330] on button "Choose Attribute" at bounding box center [816, 332] width 129 height 29
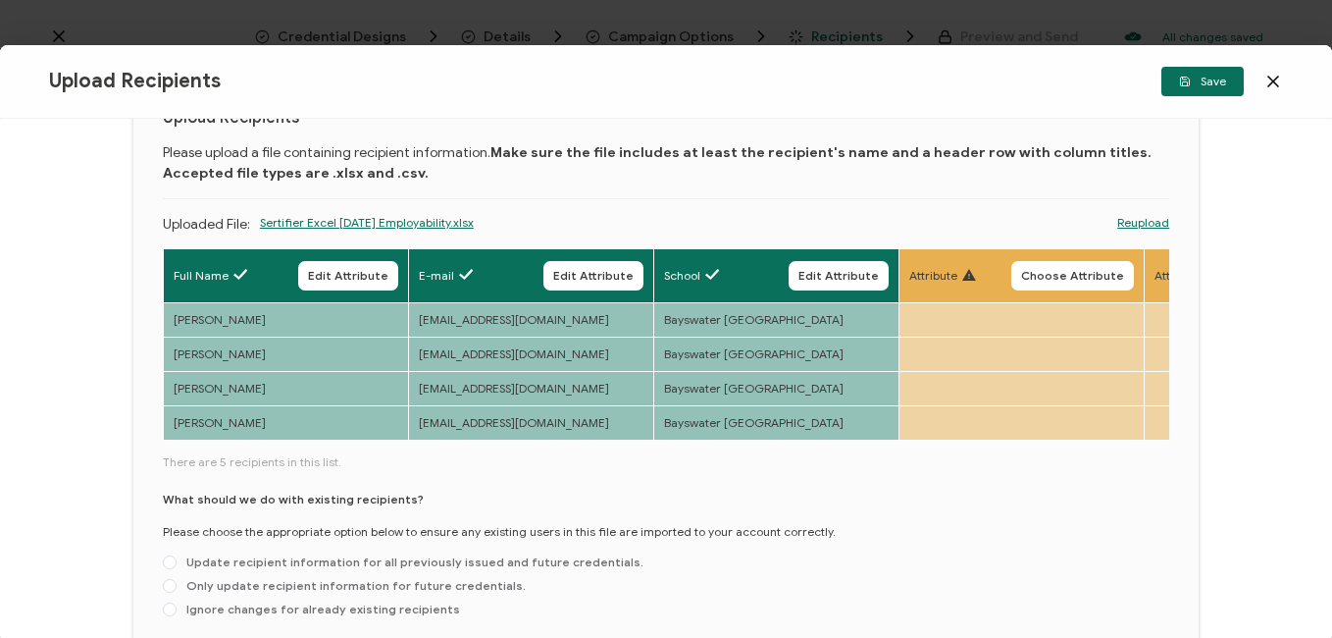
scroll to position [208, 0]
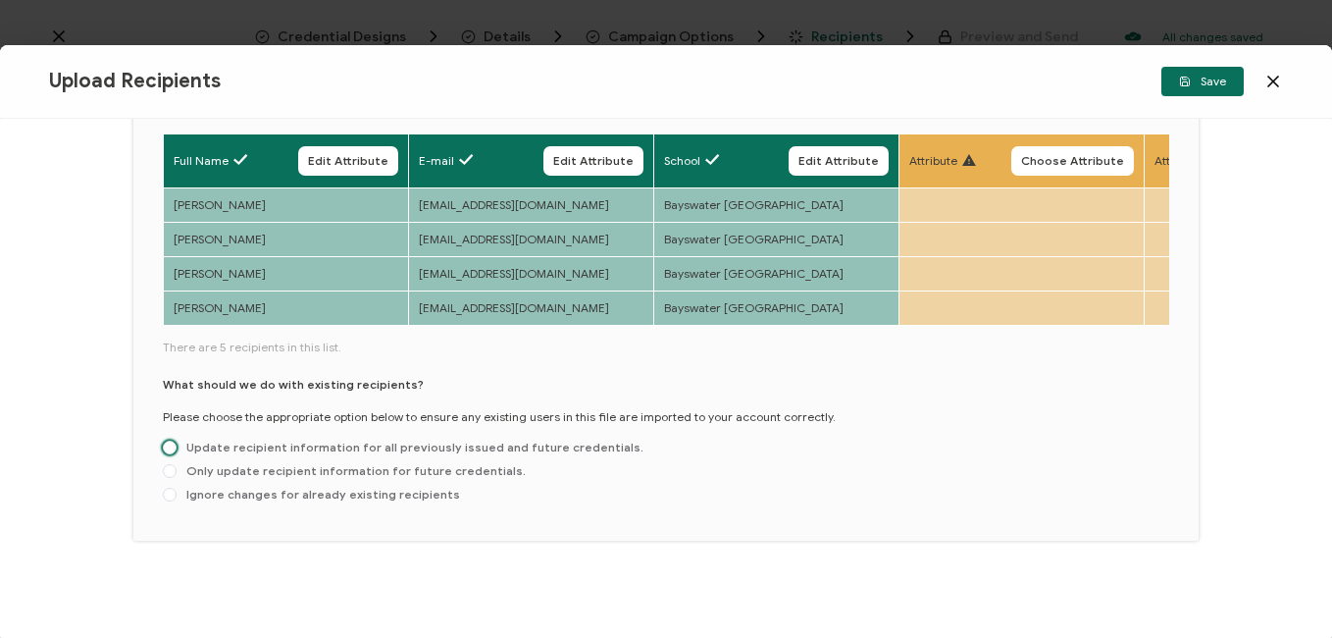
click at [309, 450] on span "Update recipient information for all previously issued and future credentials." at bounding box center [410, 447] width 467 height 15
click at [177, 450] on input "Update recipient information for all previously issued and future credentials." at bounding box center [170, 449] width 14 height 16
radio input "true"
click at [1199, 82] on span "Save" at bounding box center [1202, 82] width 47 height 12
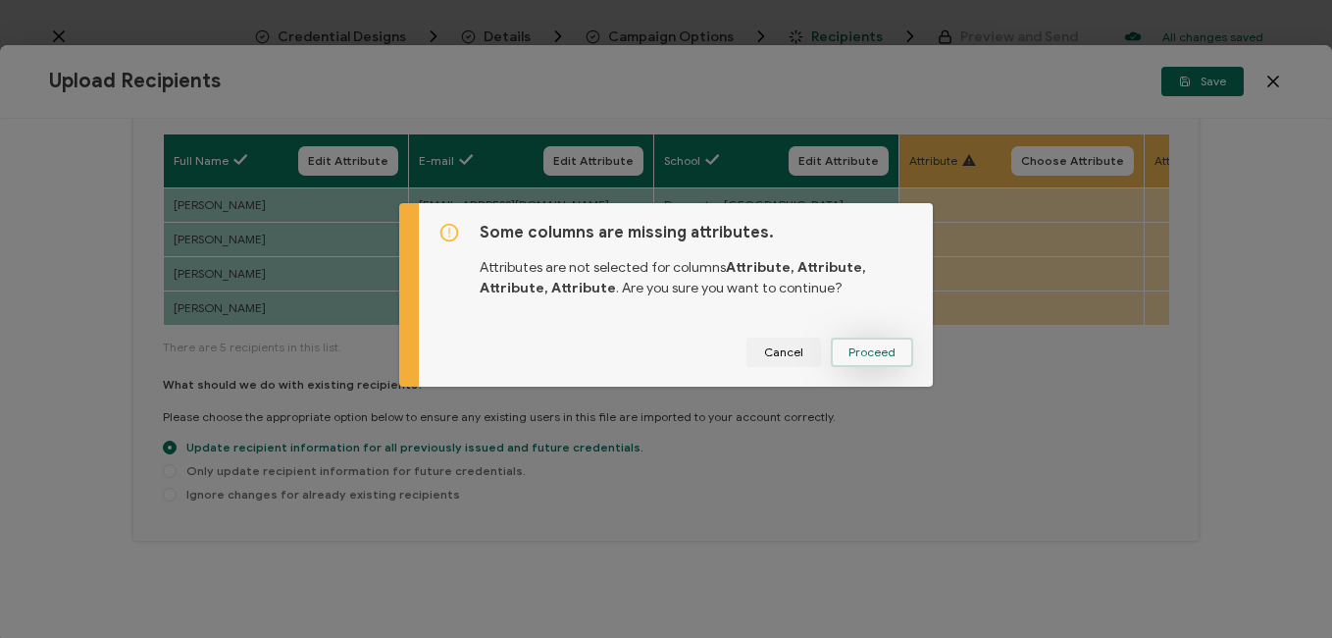
click at [883, 346] on span "Proceed" at bounding box center [872, 352] width 47 height 12
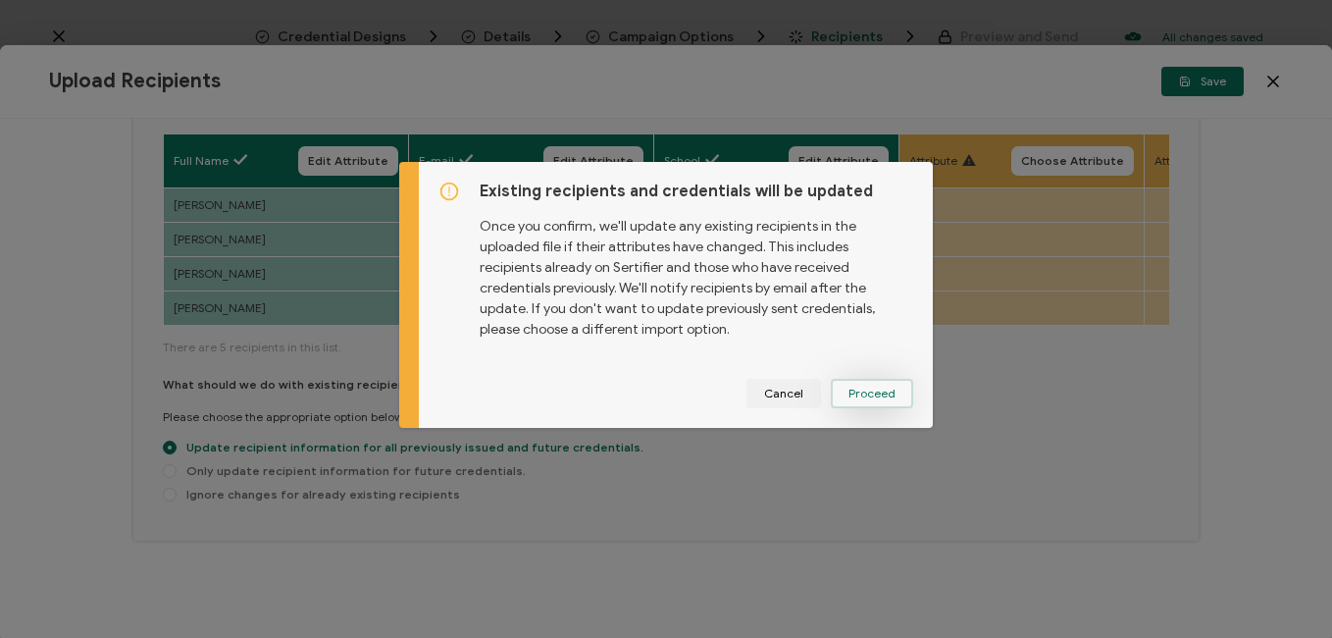
click at [864, 391] on span "Proceed" at bounding box center [872, 394] width 47 height 12
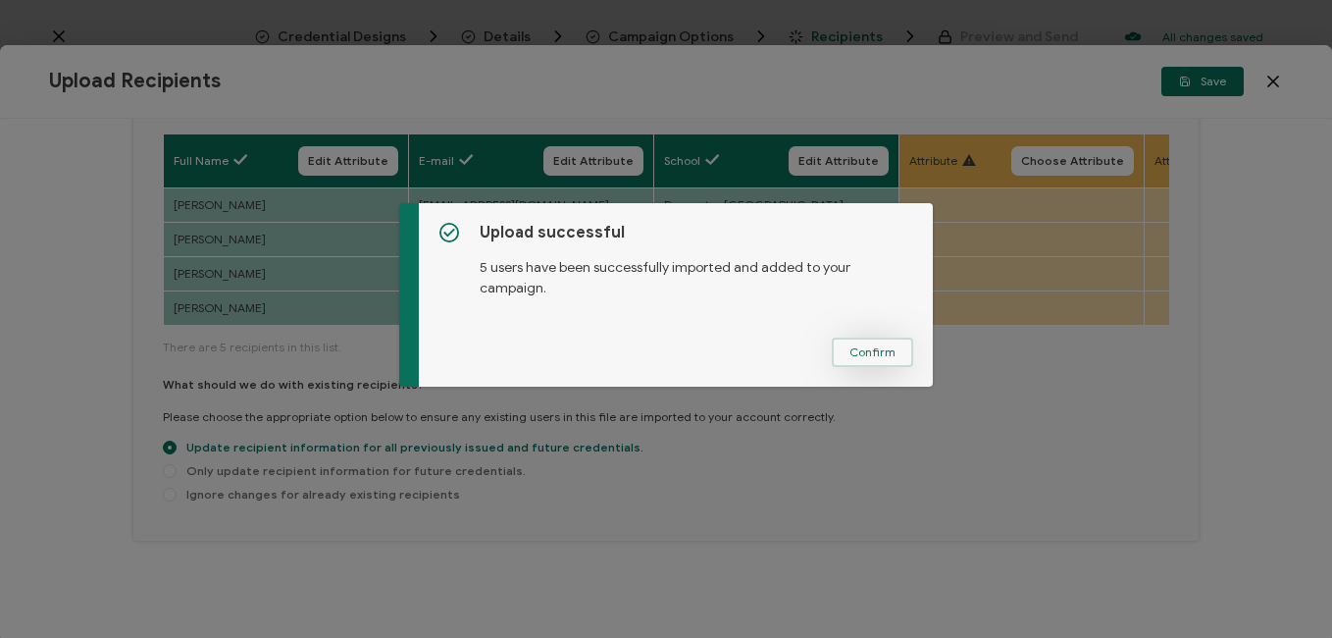
click at [878, 358] on span "Confirm" at bounding box center [873, 352] width 46 height 12
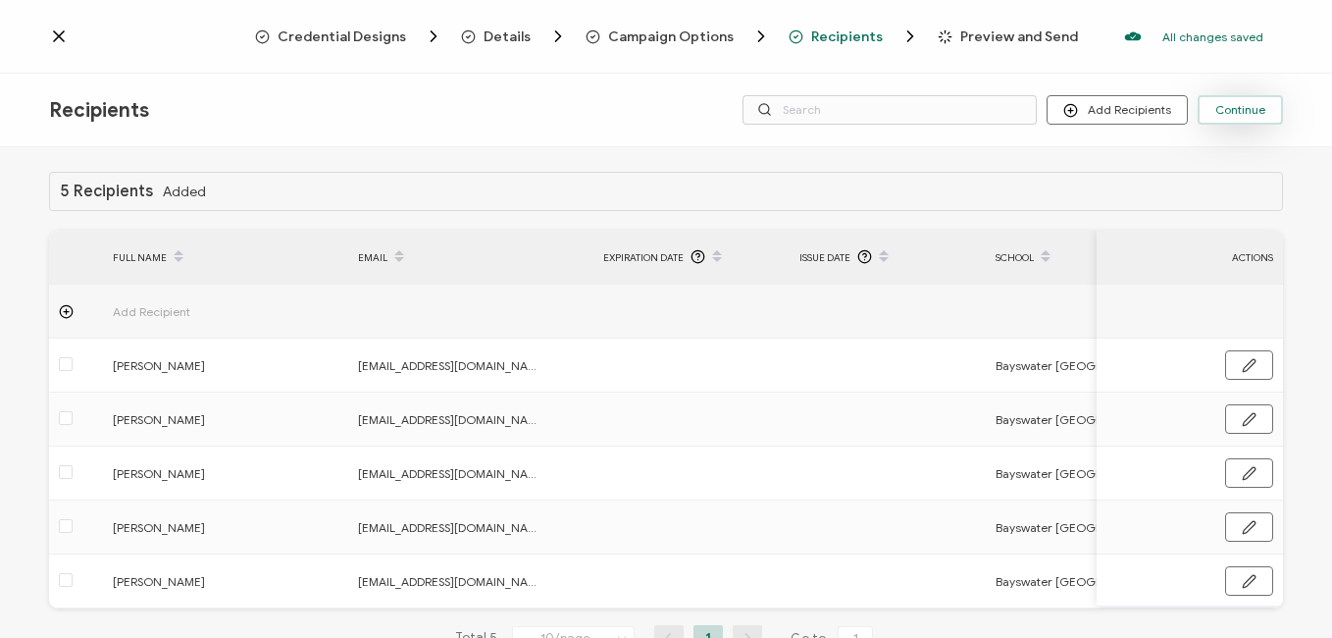
click at [1240, 116] on span "Continue" at bounding box center [1241, 110] width 50 height 12
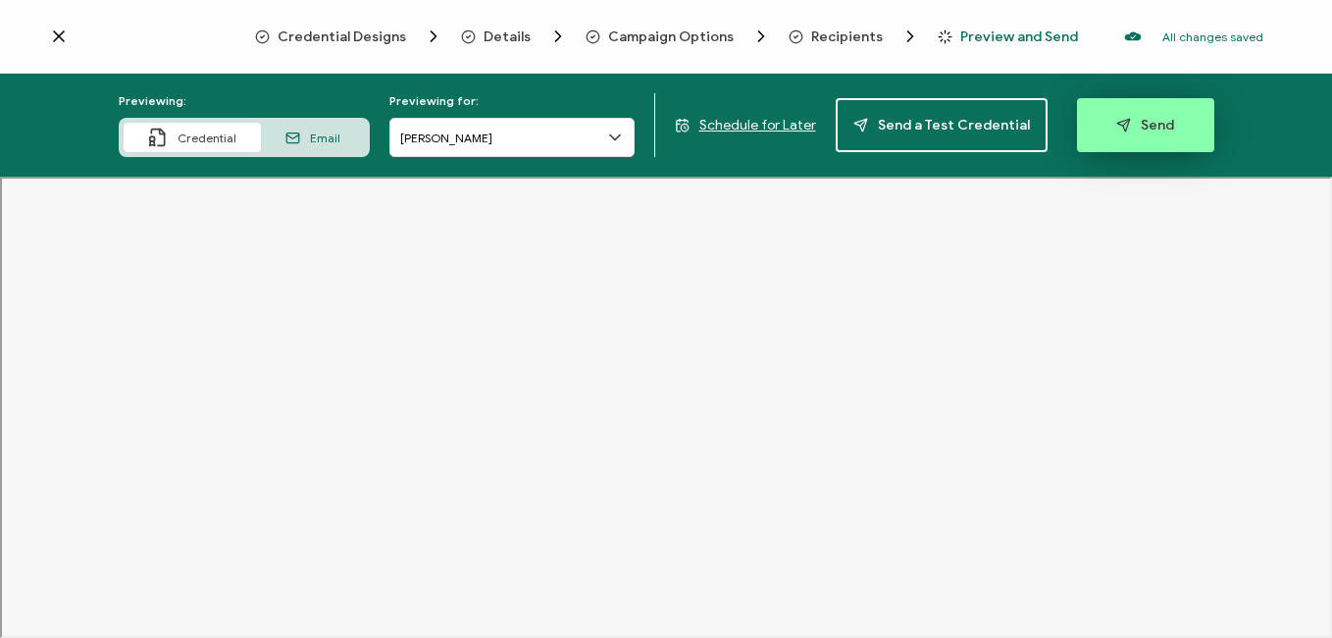
click at [1126, 139] on button "Send" at bounding box center [1145, 125] width 137 height 54
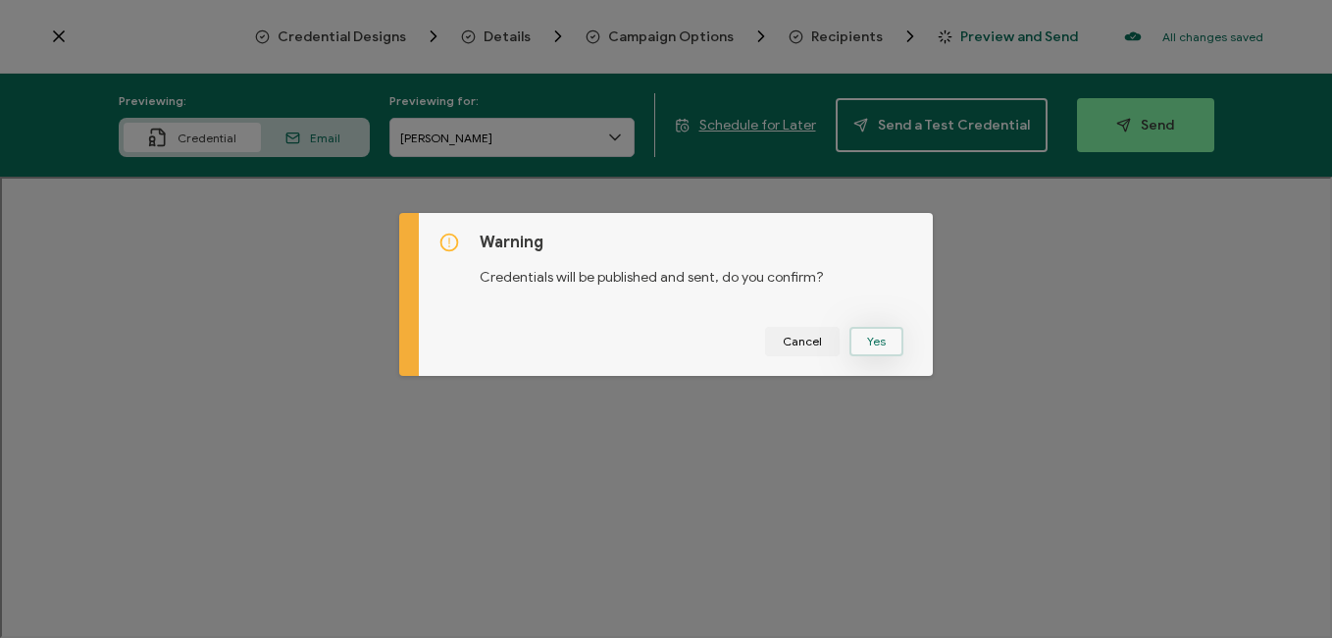
click at [885, 340] on button "Yes" at bounding box center [877, 341] width 54 height 29
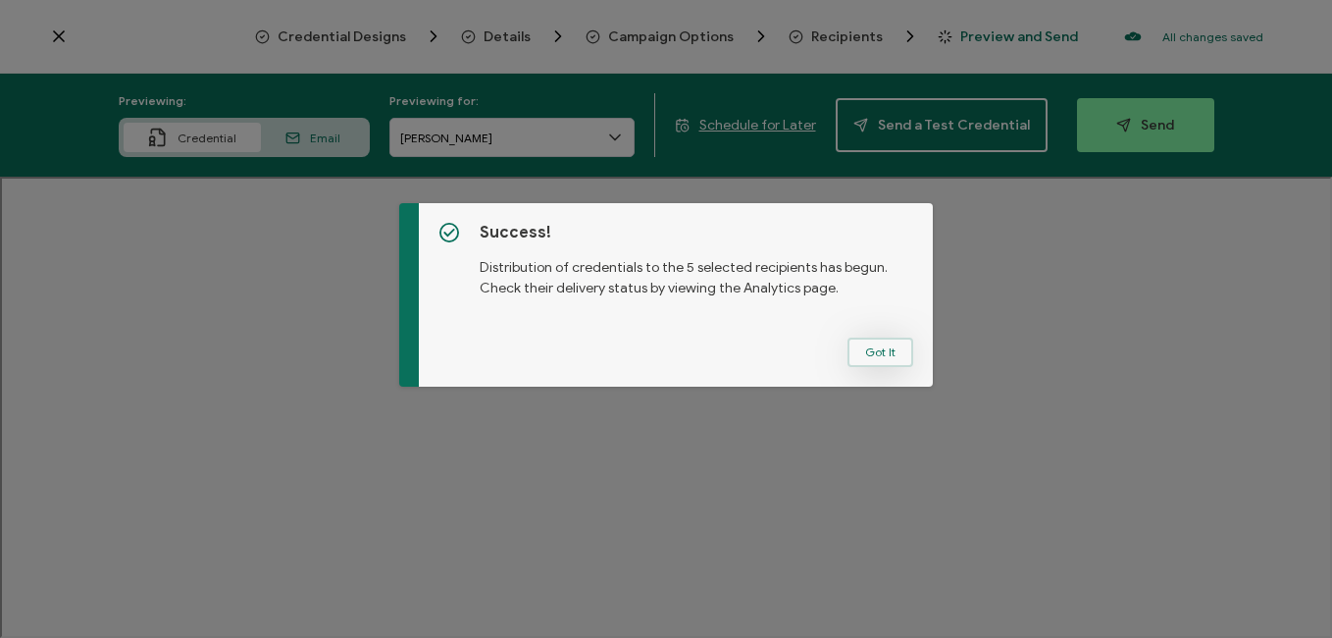
click at [882, 354] on button "Got It" at bounding box center [881, 351] width 66 height 29
